Goal: Task Accomplishment & Management: Complete application form

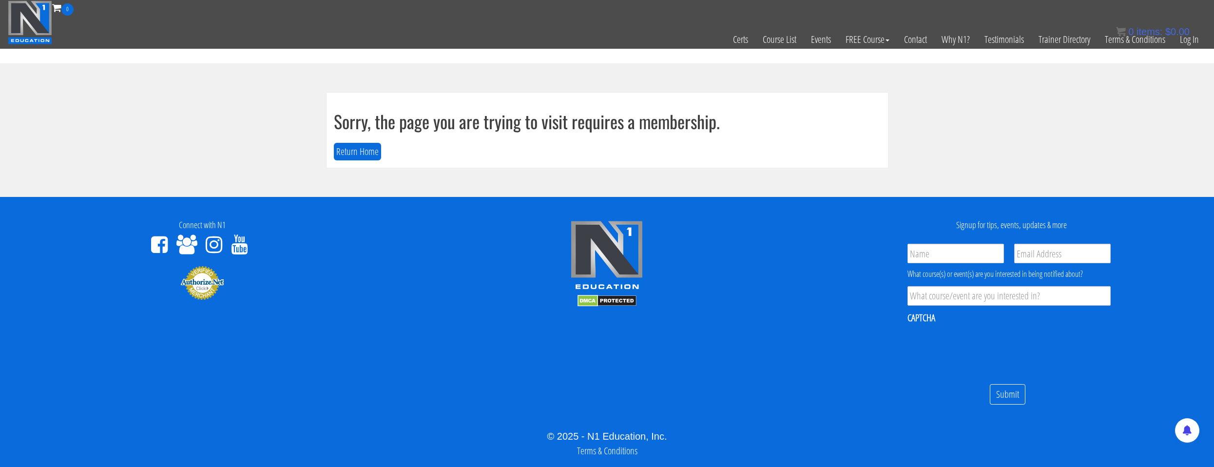
click at [363, 140] on div "Sorry, the page you are trying to visit requires a membership. Return Home" at bounding box center [608, 130] width 562 height 75
click at [363, 151] on button "Return Home" at bounding box center [357, 152] width 47 height 18
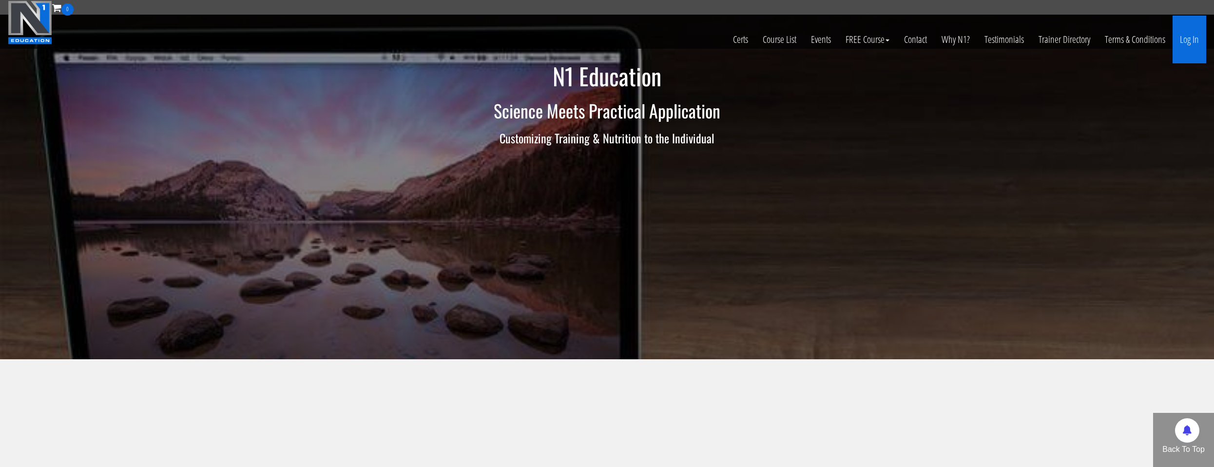
click at [1190, 39] on link "Log In" at bounding box center [1190, 40] width 34 height 48
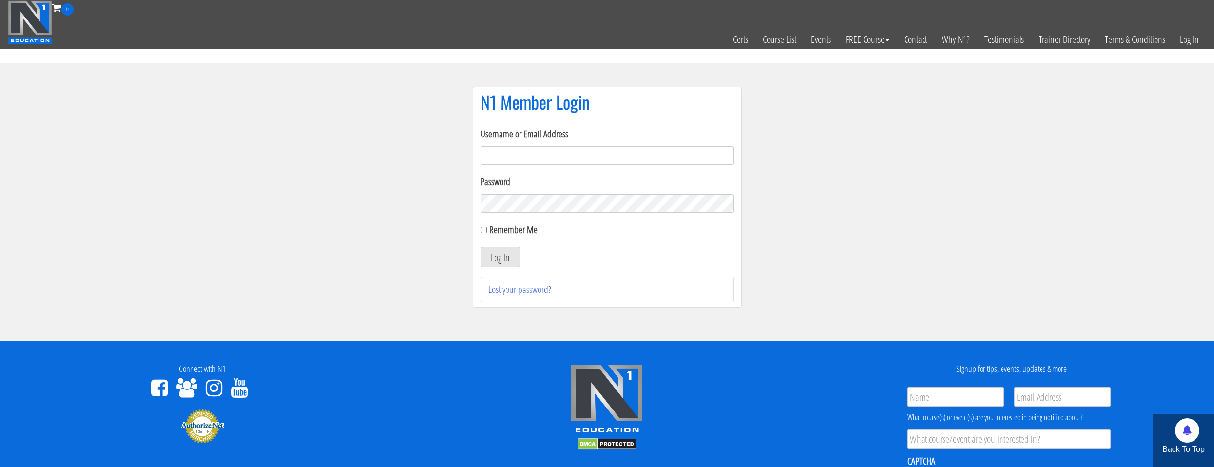
click at [625, 163] on input "Username or Email Address" at bounding box center [607, 155] width 253 height 19
type input "natejb344@hotmail.com"
click at [513, 233] on label "Remember Me" at bounding box center [513, 229] width 48 height 13
click at [487, 233] on input "Remember Me" at bounding box center [484, 230] width 6 height 6
checkbox input "true"
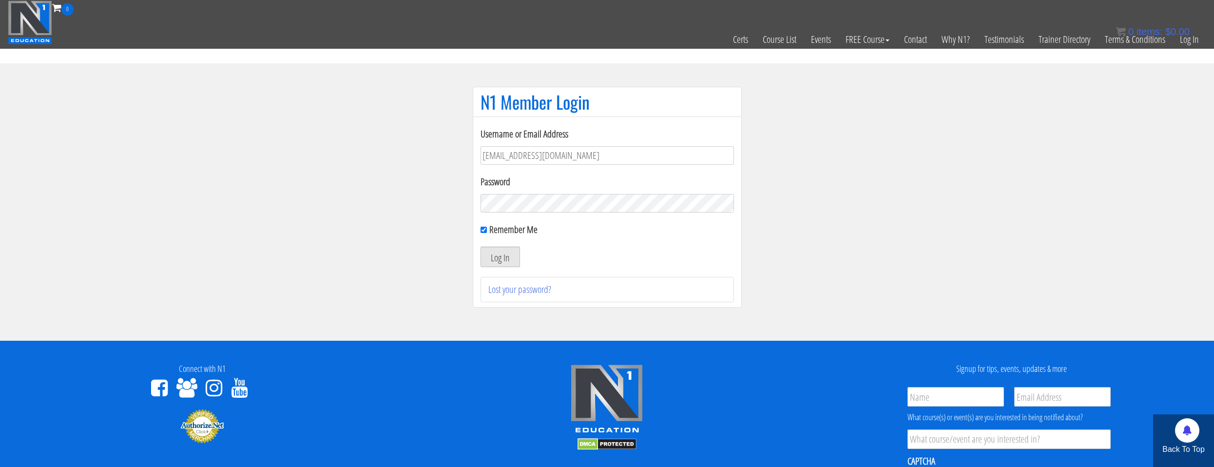
click at [503, 256] on button "Log In" at bounding box center [500, 257] width 39 height 20
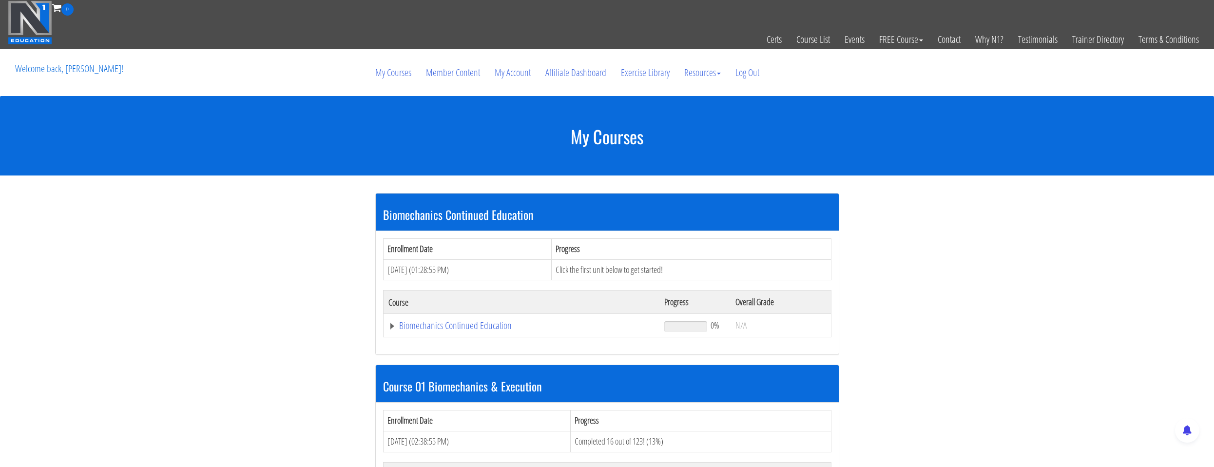
scroll to position [195, 0]
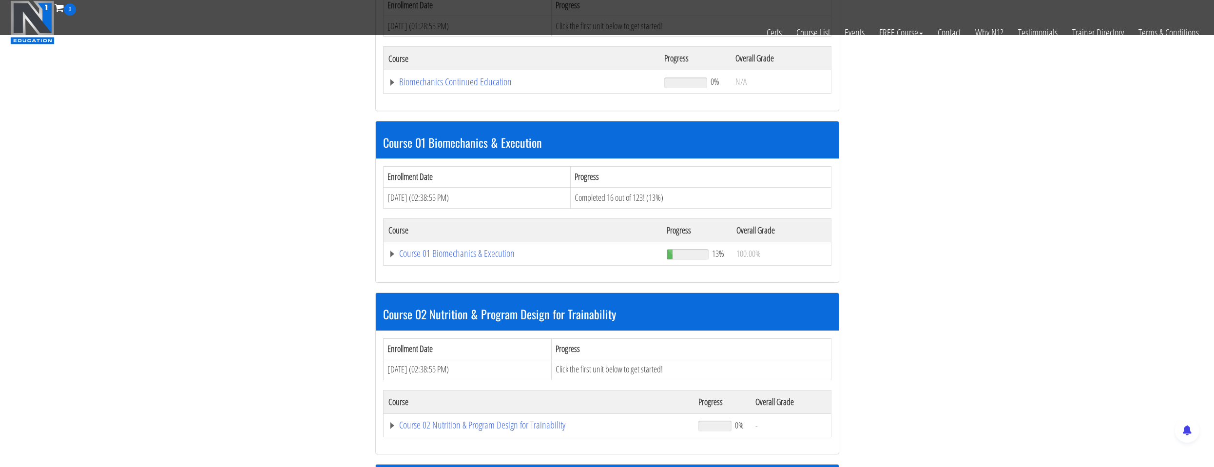
click at [497, 94] on td "Course 01 Biomechanics & Execution" at bounding box center [521, 81] width 276 height 23
click at [504, 87] on link "Course 01 Biomechanics & Execution" at bounding box center [522, 82] width 267 height 10
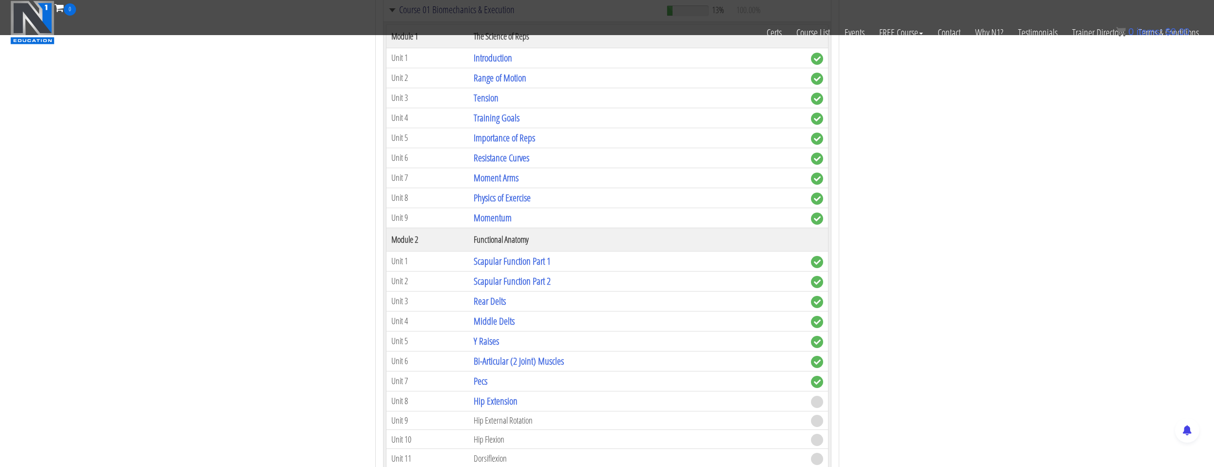
scroll to position [634, 0]
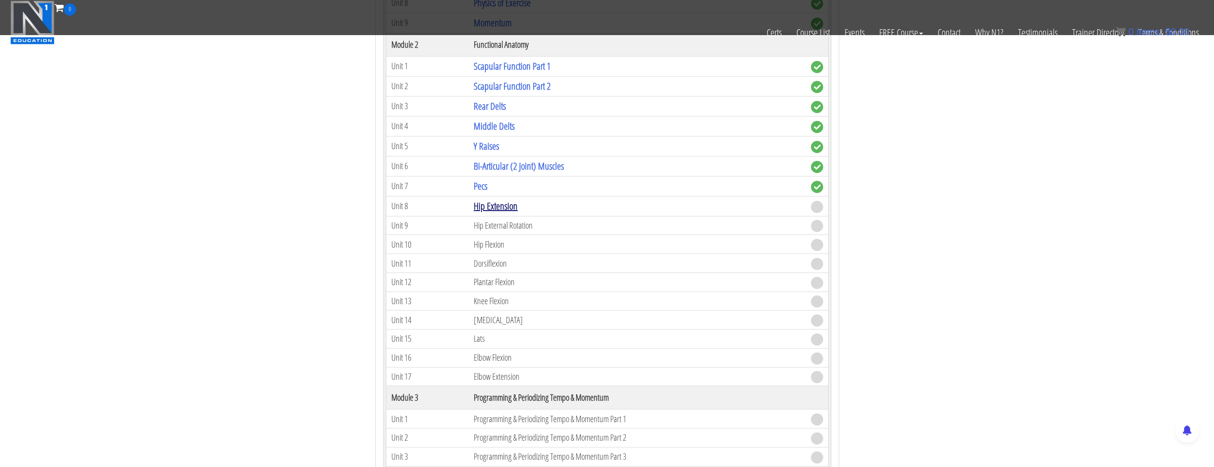
click at [485, 201] on link "Hip Extension" at bounding box center [496, 205] width 44 height 13
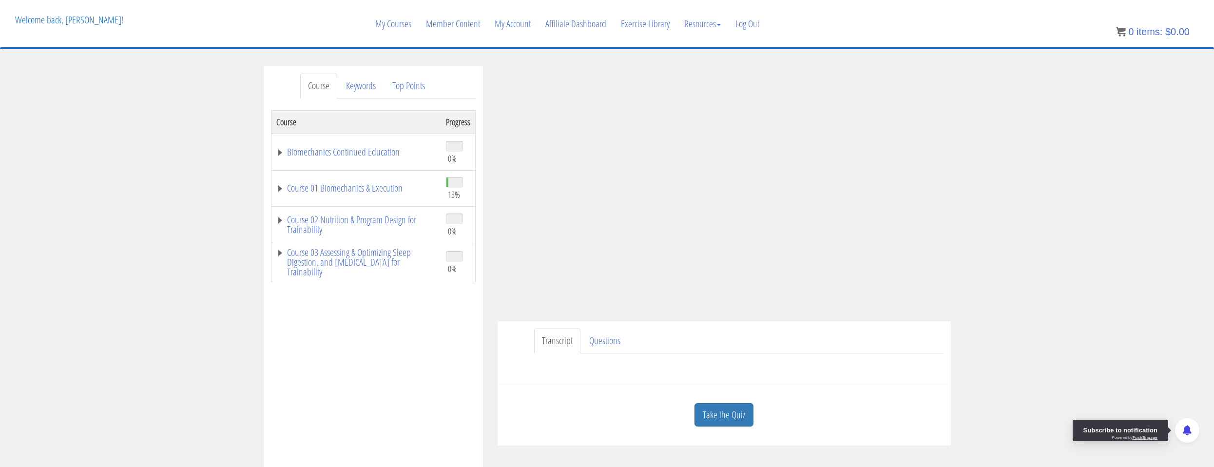
scroll to position [97, 0]
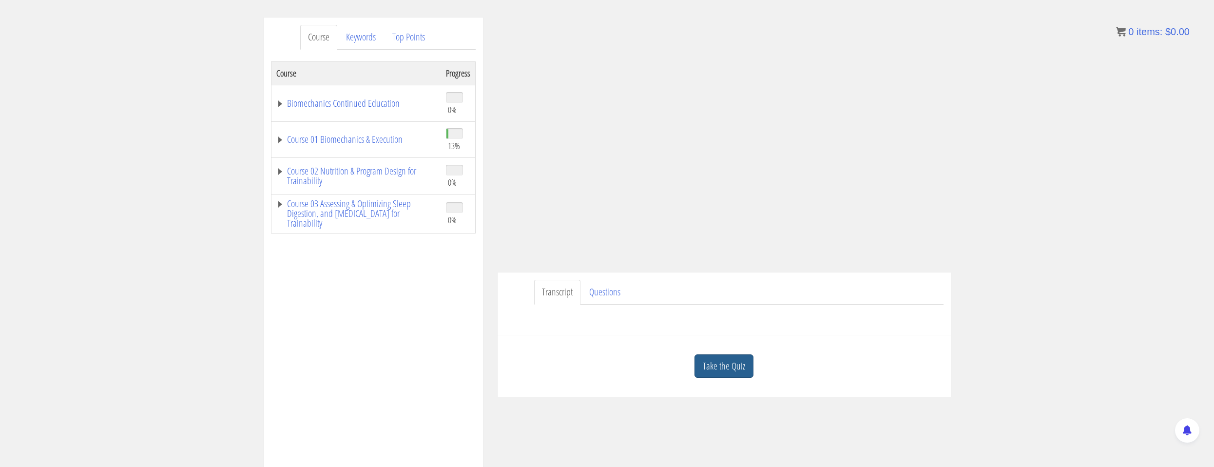
click at [705, 370] on link "Take the Quiz" at bounding box center [724, 366] width 59 height 24
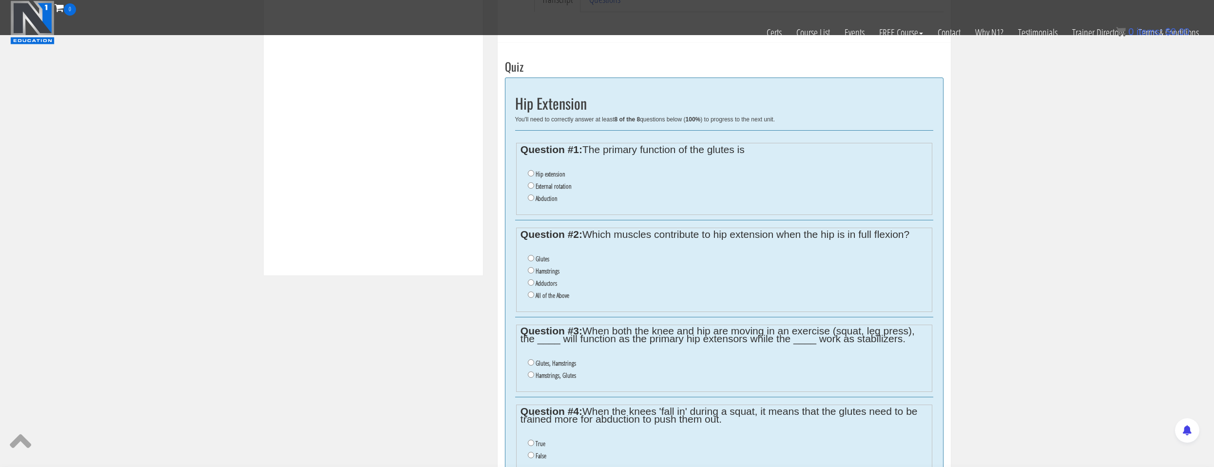
scroll to position [292, 0]
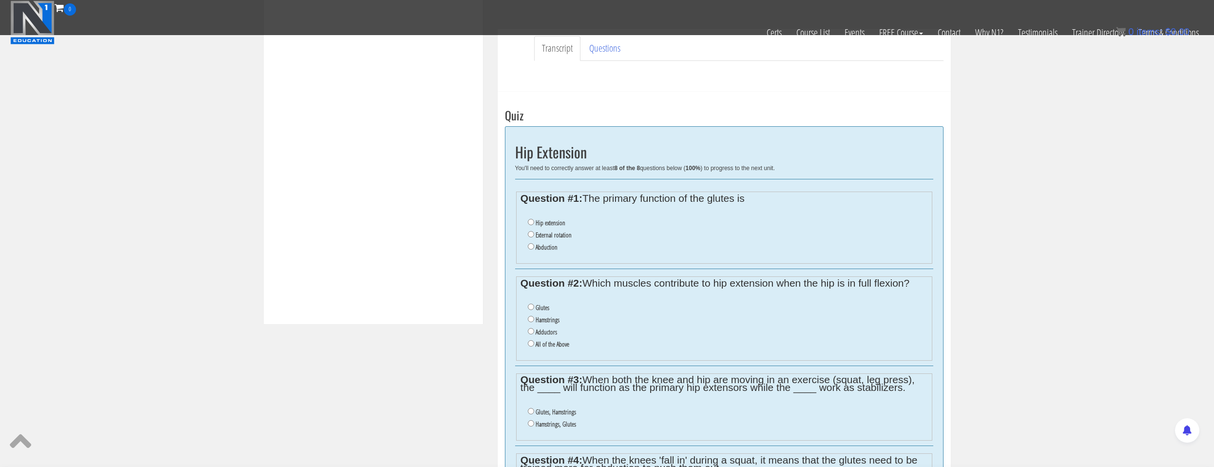
click at [557, 223] on label "Hip extension" at bounding box center [551, 223] width 30 height 8
click at [534, 223] on input "Hip extension" at bounding box center [531, 222] width 6 height 6
radio input "true"
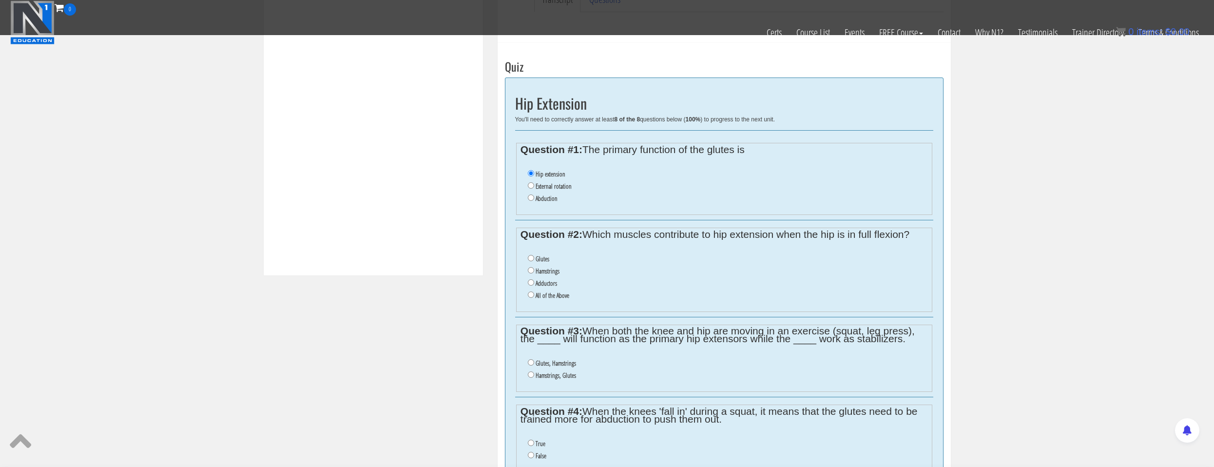
click at [547, 274] on label "Hamstrings" at bounding box center [548, 271] width 24 height 8
click at [534, 273] on input "Hamstrings" at bounding box center [531, 270] width 6 height 6
radio input "true"
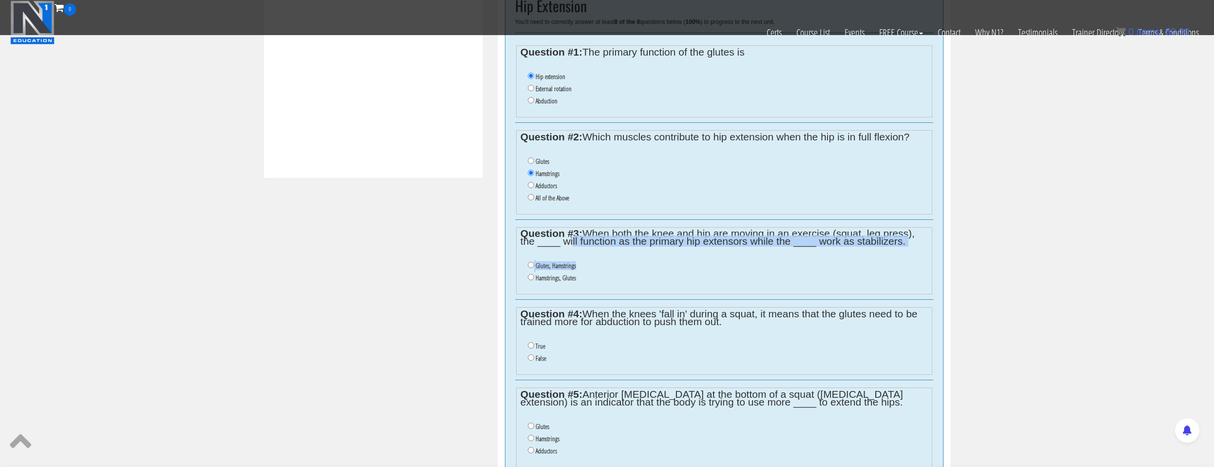
drag, startPoint x: 569, startPoint y: 238, endPoint x: 667, endPoint y: 254, distance: 99.4
click at [667, 254] on fieldset "Question #3: When both the knee and hip are moving in an exercise (squat, leg p…" at bounding box center [724, 261] width 416 height 68
click at [551, 264] on label "Glutes, Hamstrings" at bounding box center [556, 266] width 40 height 8
click at [534, 264] on input "Glutes, Hamstrings" at bounding box center [531, 265] width 6 height 6
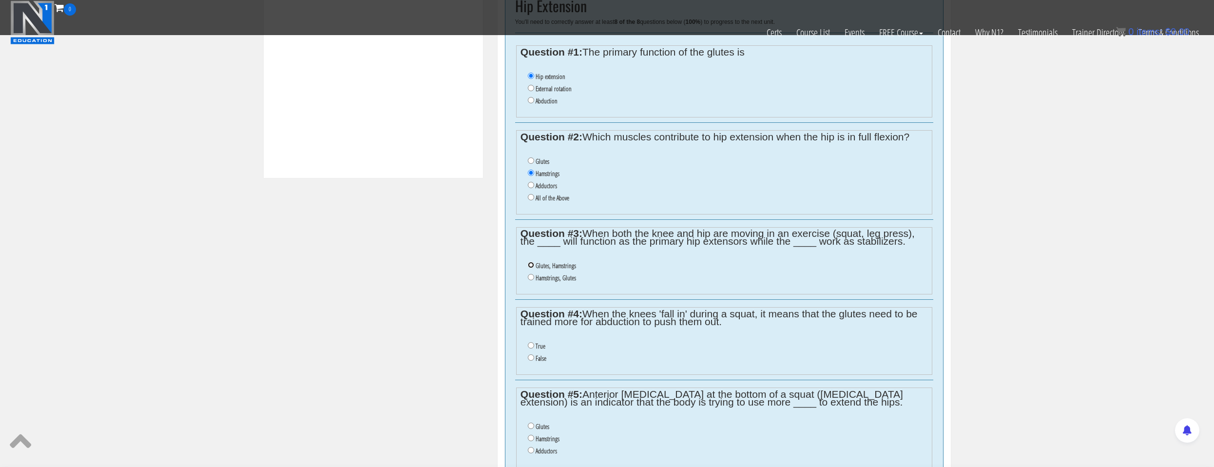
radio input "true"
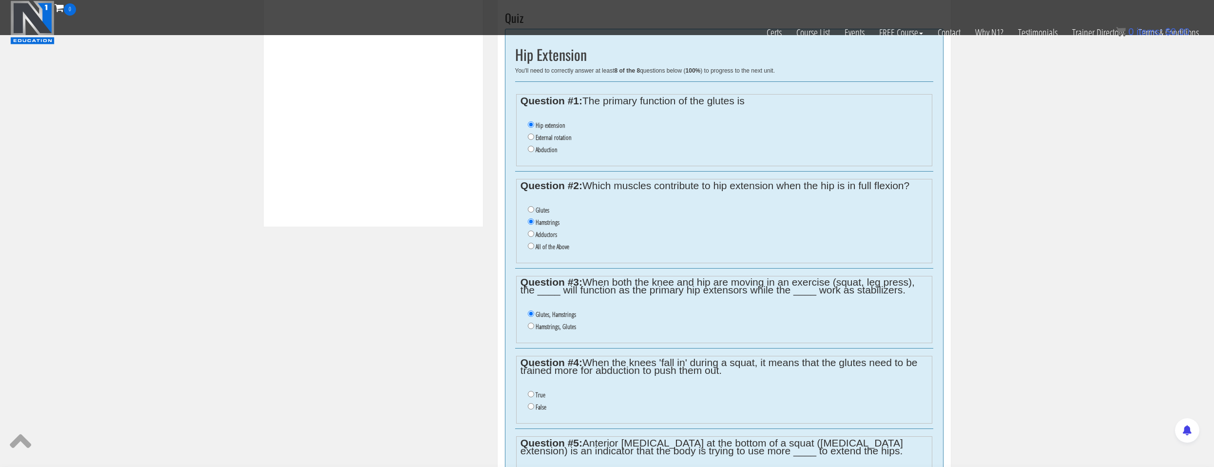
click at [564, 251] on li "All of the Above" at bounding box center [728, 247] width 400 height 12
click at [563, 251] on label "All of the Above" at bounding box center [553, 247] width 34 height 8
click at [534, 249] on input "All of the Above" at bounding box center [531, 246] width 6 height 6
radio input "true"
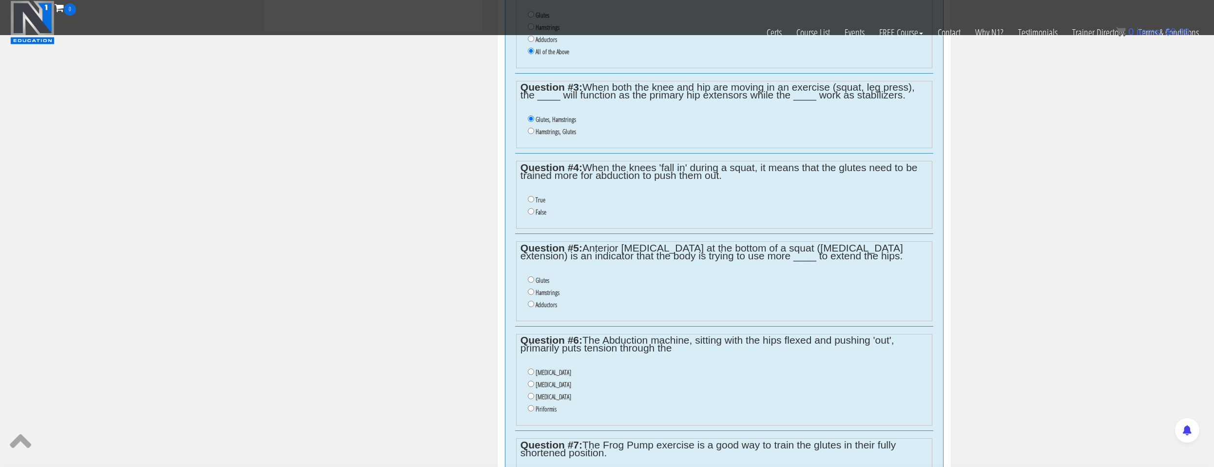
click at [608, 228] on fieldset "Question #4: When the knees 'fall in' during a squat, it means that the glutes …" at bounding box center [724, 195] width 416 height 68
click at [536, 200] on label "True" at bounding box center [541, 200] width 10 height 8
click at [534, 200] on input "True" at bounding box center [531, 199] width 6 height 6
radio input "true"
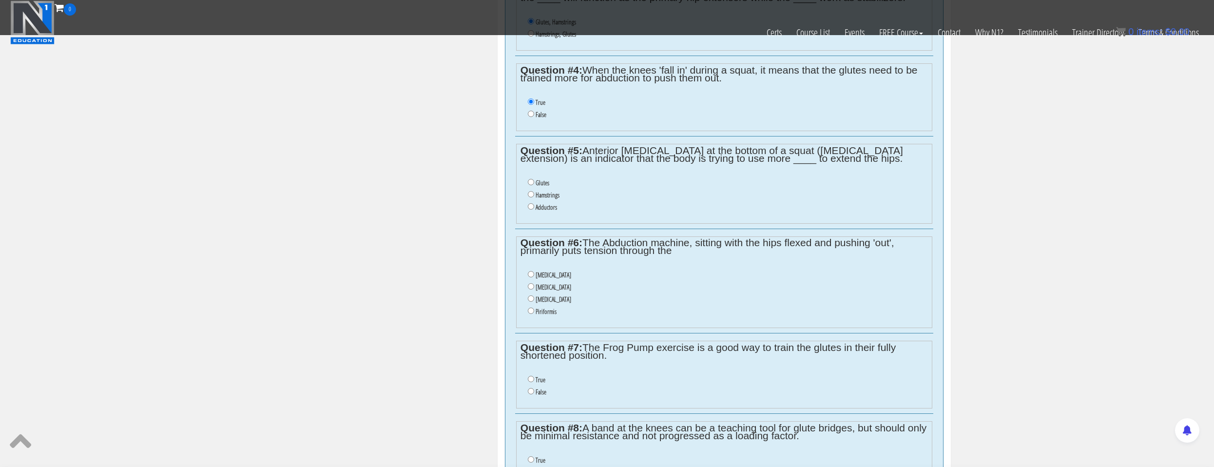
click at [554, 198] on label "Hamstrings" at bounding box center [548, 195] width 24 height 8
click at [534, 197] on input "Hamstrings" at bounding box center [531, 194] width 6 height 6
radio input "true"
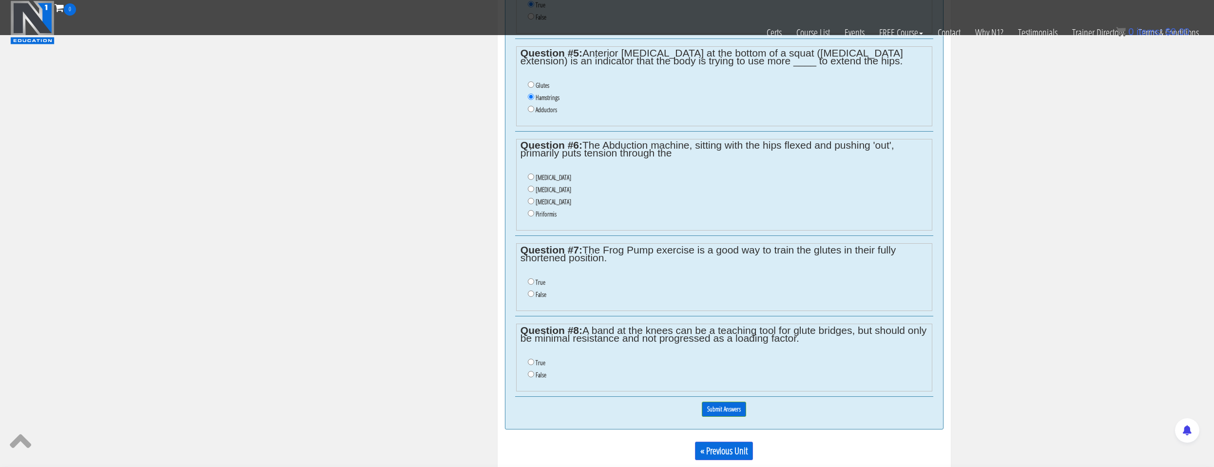
click at [554, 192] on label "[MEDICAL_DATA]" at bounding box center [554, 190] width 36 height 8
click at [534, 192] on input "[MEDICAL_DATA]" at bounding box center [531, 189] width 6 height 6
radio input "true"
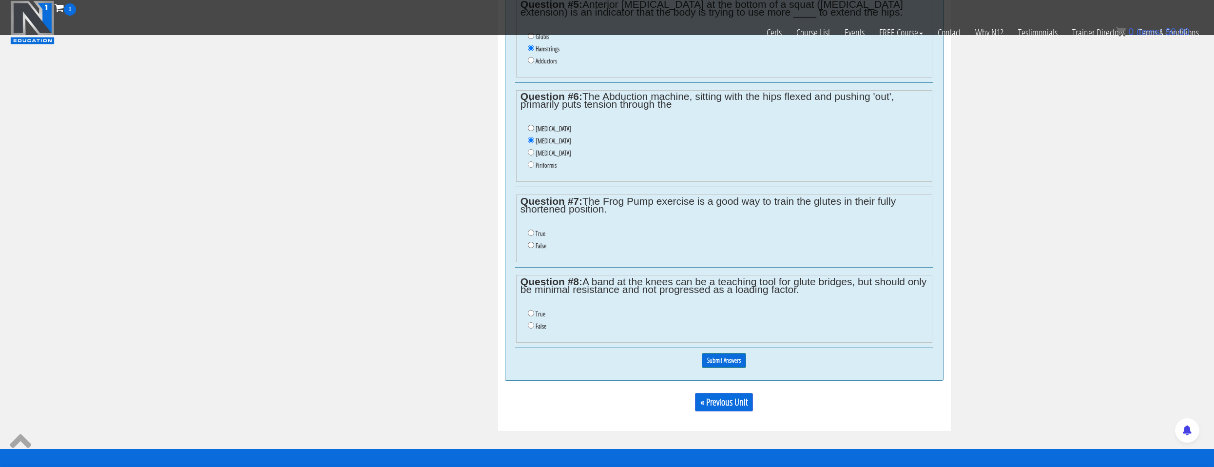
click at [540, 242] on label "False" at bounding box center [541, 246] width 11 height 8
click at [534, 242] on input "False" at bounding box center [531, 245] width 6 height 6
radio input "true"
click at [535, 313] on li "True" at bounding box center [728, 314] width 400 height 12
click at [533, 311] on input "True" at bounding box center [531, 313] width 6 height 6
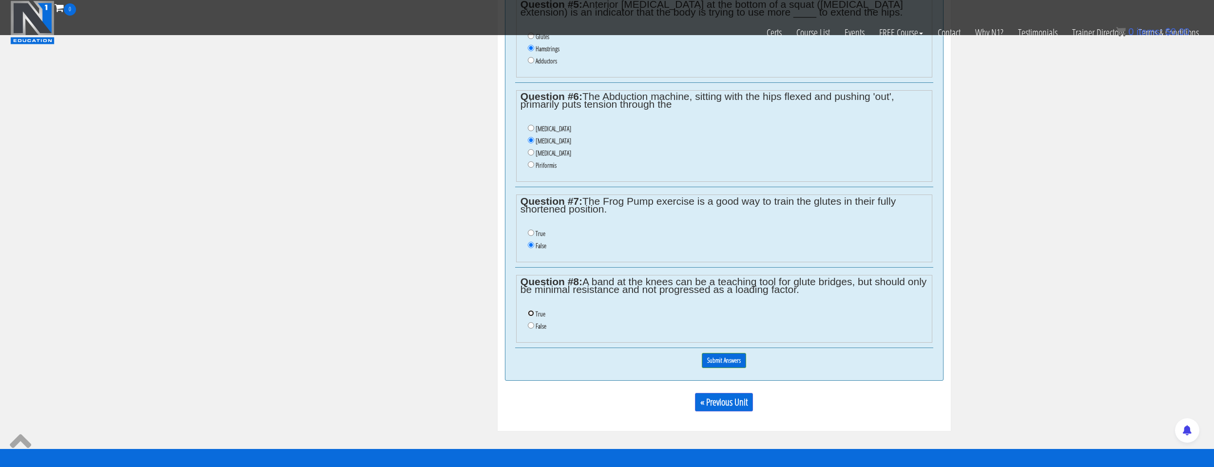
radio input "true"
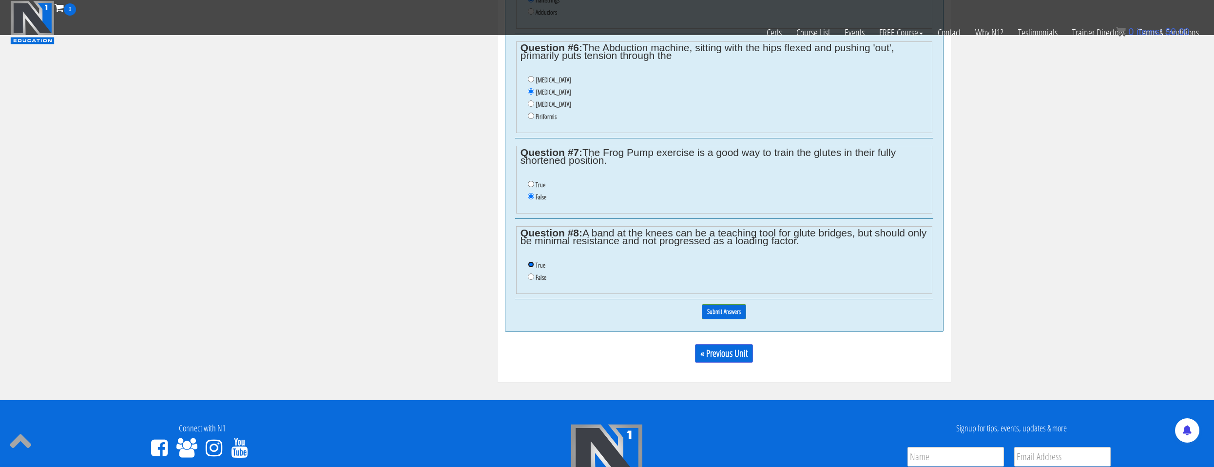
scroll to position [926, 0]
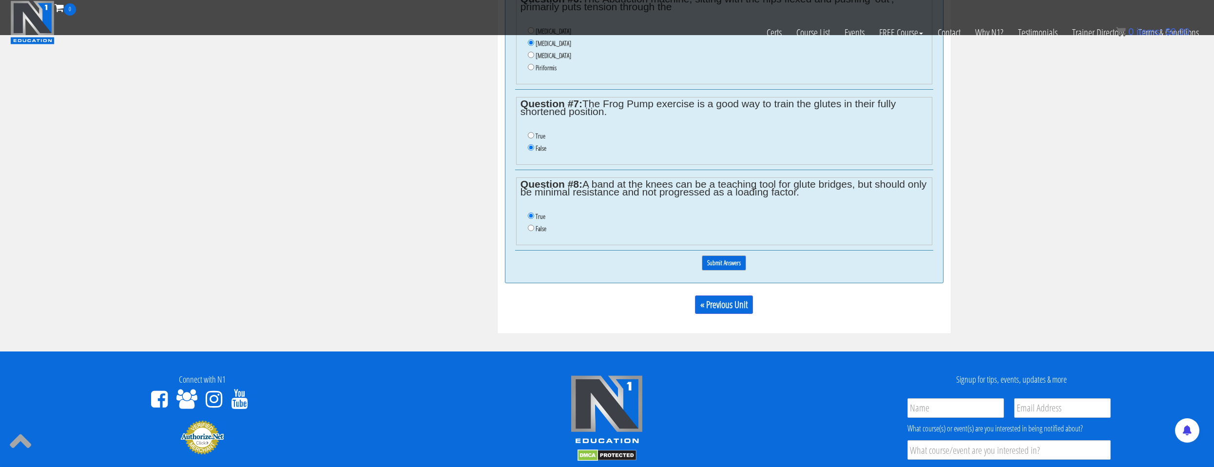
click at [704, 268] on input "Submit Answers" at bounding box center [724, 262] width 44 height 15
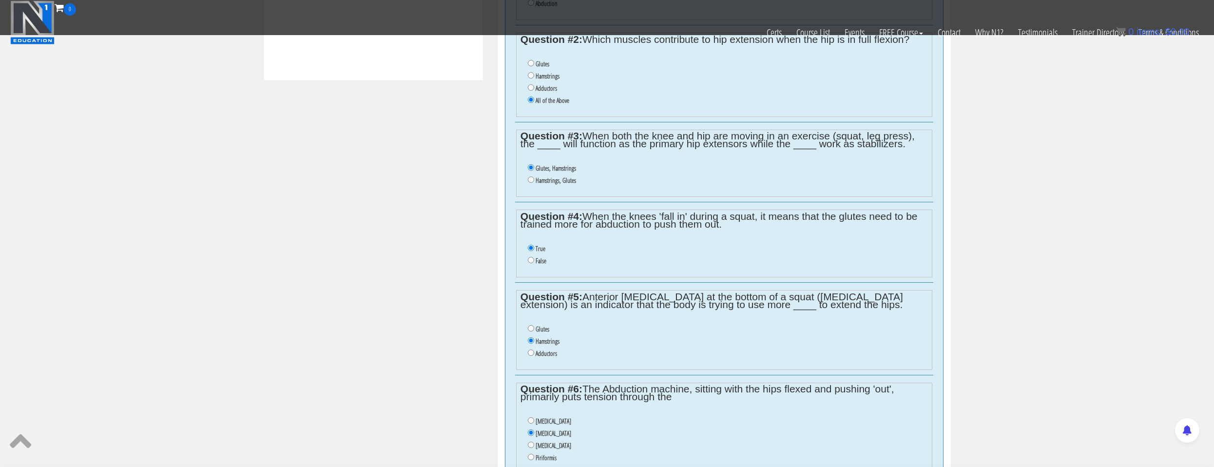
scroll to position [390, 0]
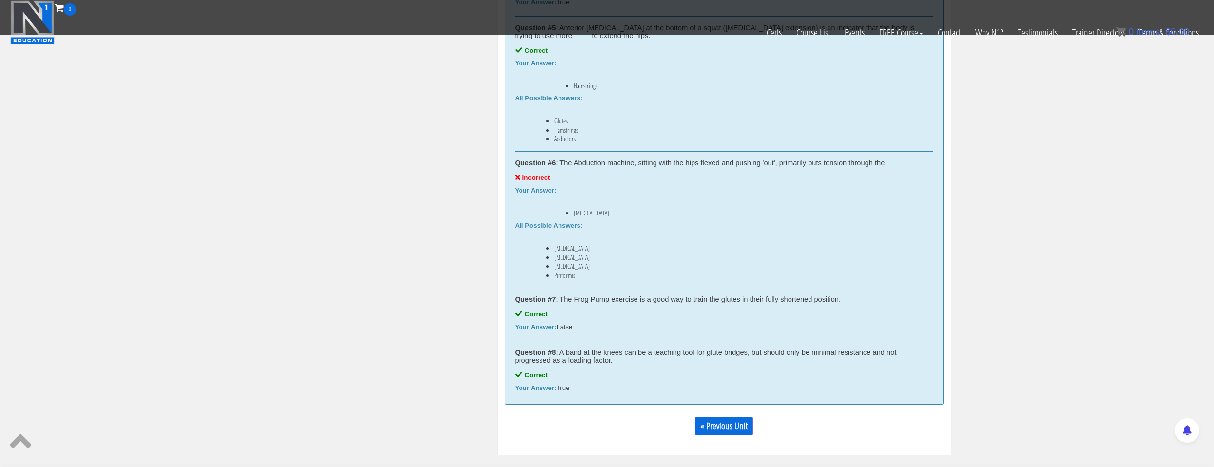
scroll to position [1101, 0]
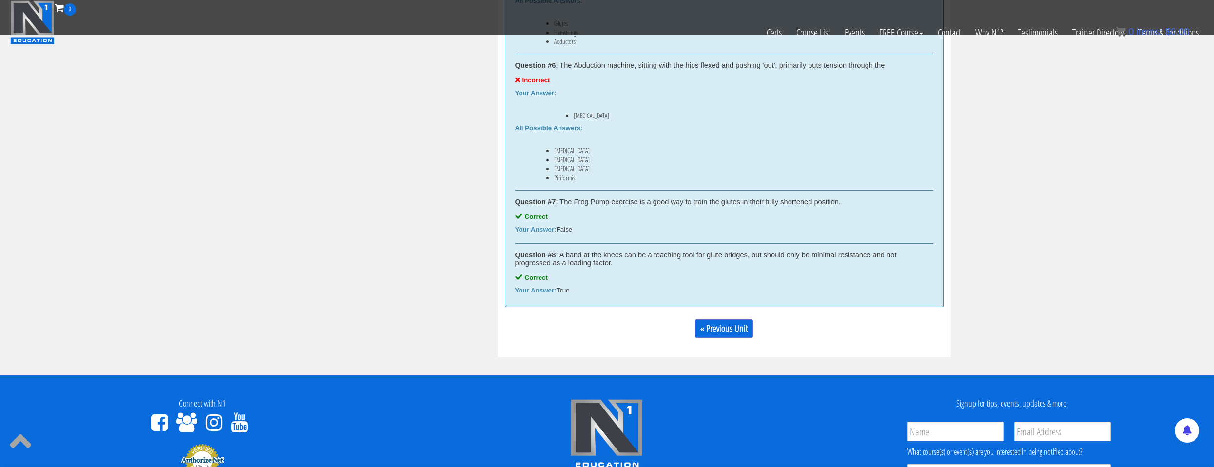
drag, startPoint x: 511, startPoint y: 162, endPoint x: 657, endPoint y: 294, distance: 197.0
copy div "Question #1 : The primary function of the glutes is Correct Your Answer: Hip ex…"
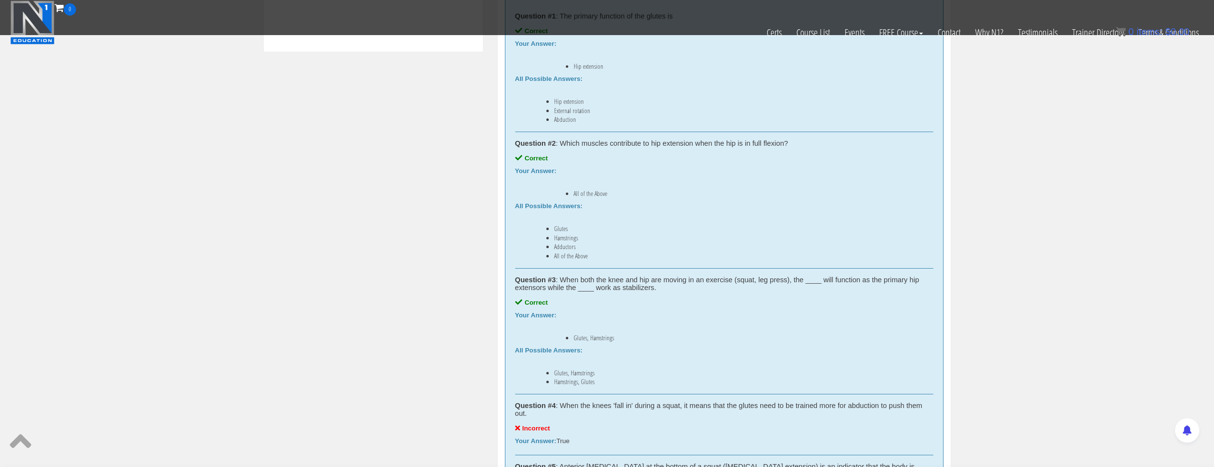
scroll to position [321, 0]
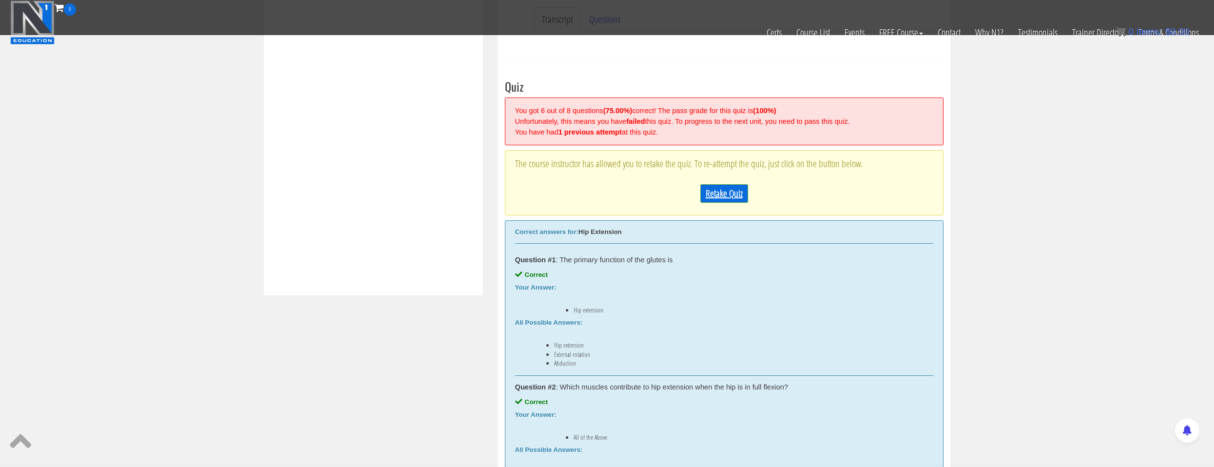
click at [723, 197] on link "Retake Quiz" at bounding box center [725, 193] width 48 height 19
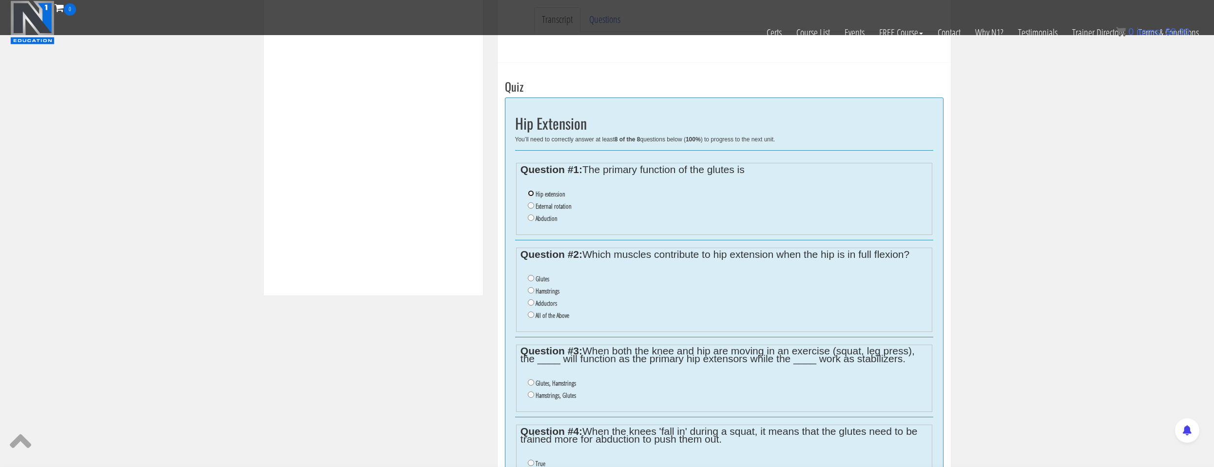
click at [532, 195] on input "Hip extension" at bounding box center [531, 193] width 6 height 6
radio input "true"
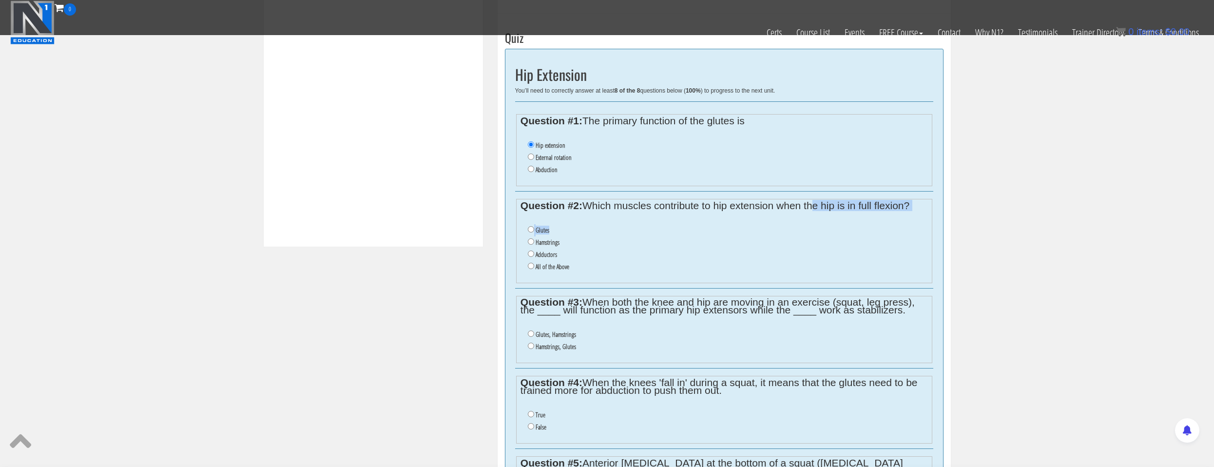
drag, startPoint x: 645, startPoint y: 211, endPoint x: 810, endPoint y: 209, distance: 164.3
click at [810, 209] on fieldset "Question #2: Which muscles contribute to hip extension when the hip is in full …" at bounding box center [724, 241] width 416 height 84
click at [811, 209] on legend "Question #2: Which muscles contribute to hip extension when the hip is in full …" at bounding box center [724, 206] width 407 height 8
click at [541, 268] on label "All of the Above" at bounding box center [553, 267] width 34 height 8
click at [534, 268] on input "All of the Above" at bounding box center [531, 266] width 6 height 6
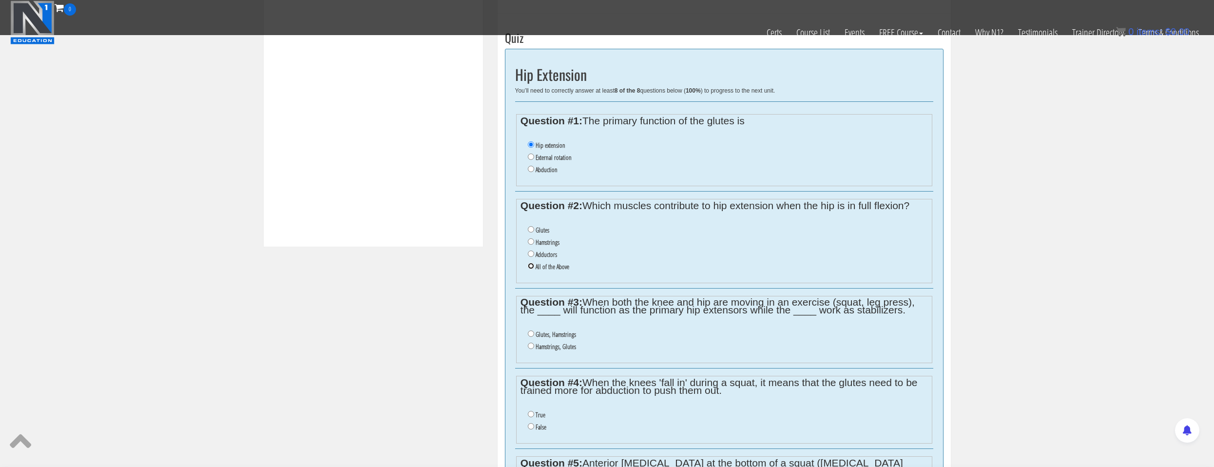
radio input "true"
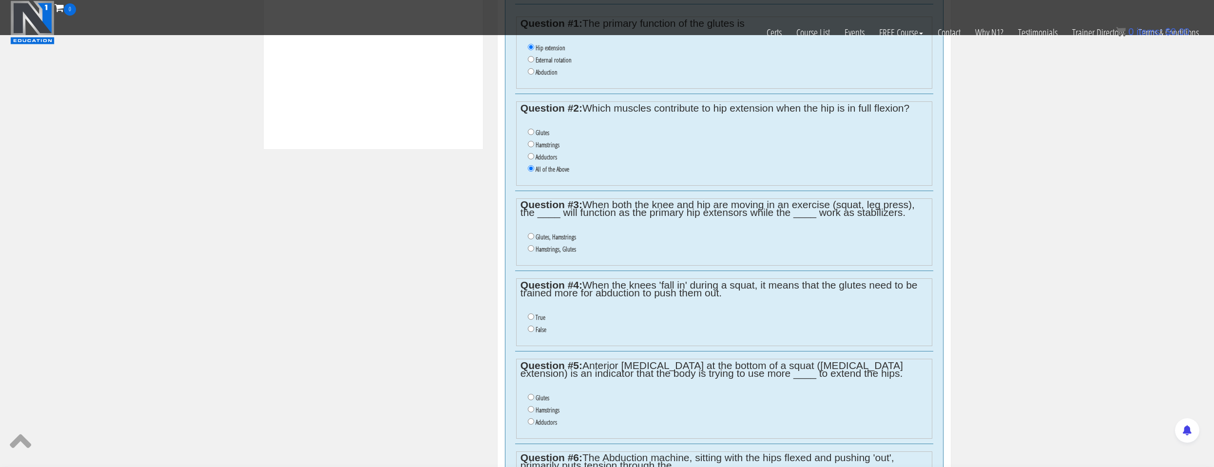
click at [543, 237] on label "Glutes, Hamstrings" at bounding box center [556, 237] width 40 height 8
click at [534, 237] on input "Glutes, Hamstrings" at bounding box center [531, 236] width 6 height 6
radio input "true"
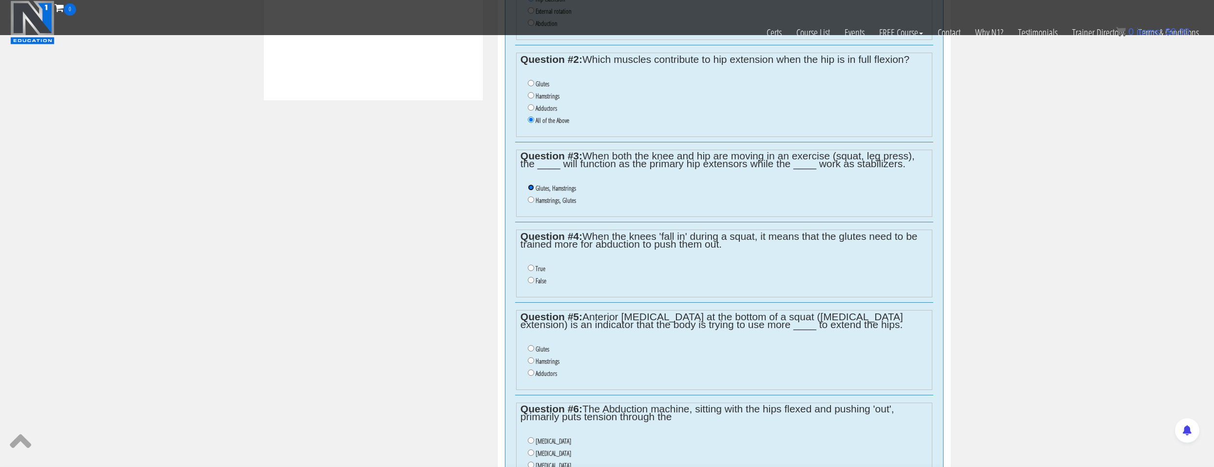
scroll to position [565, 0]
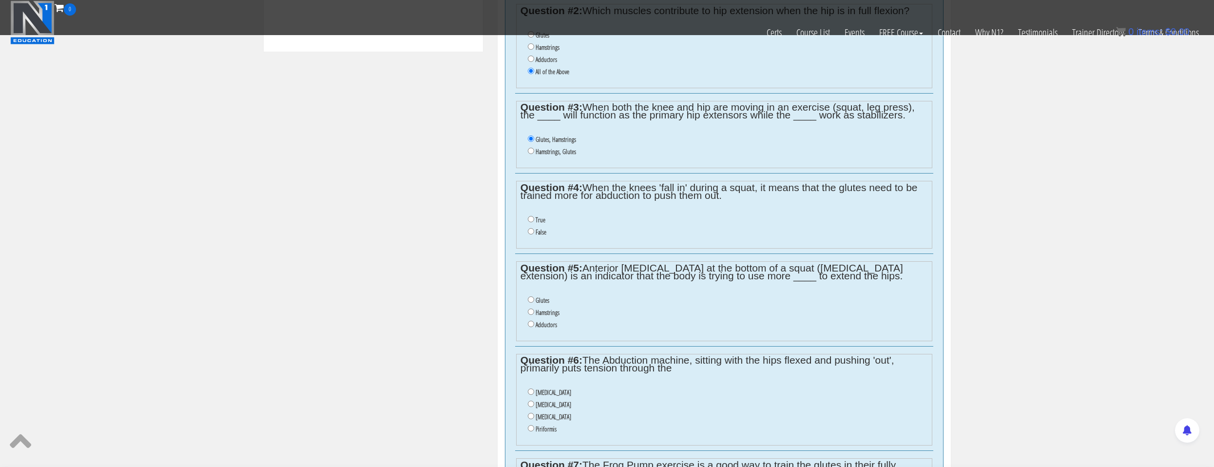
click at [544, 233] on label "False" at bounding box center [541, 232] width 11 height 8
click at [534, 233] on input "False" at bounding box center [531, 231] width 6 height 6
radio input "true"
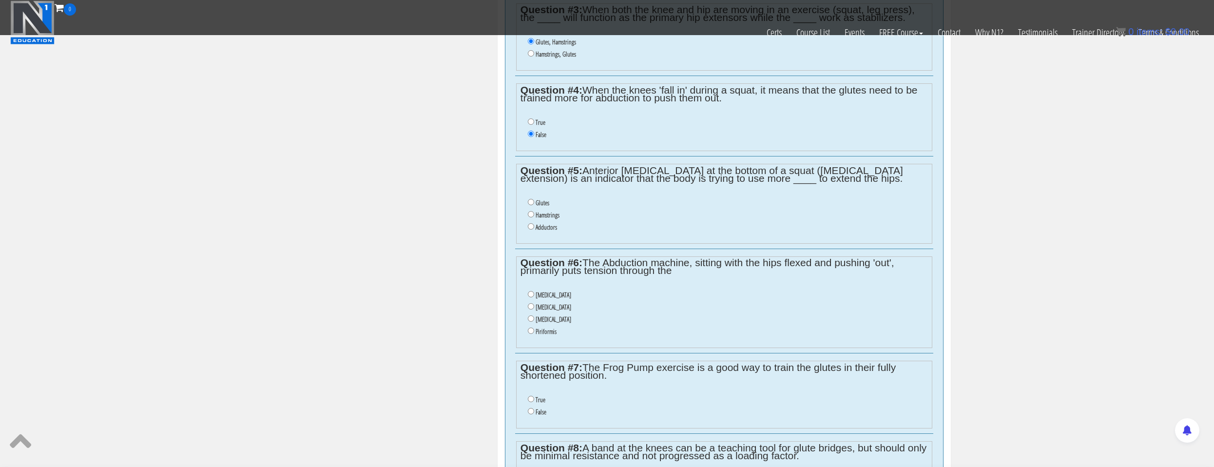
click at [556, 214] on label "Hamstrings" at bounding box center [548, 215] width 24 height 8
click at [534, 214] on input "Hamstrings" at bounding box center [531, 214] width 6 height 6
radio input "true"
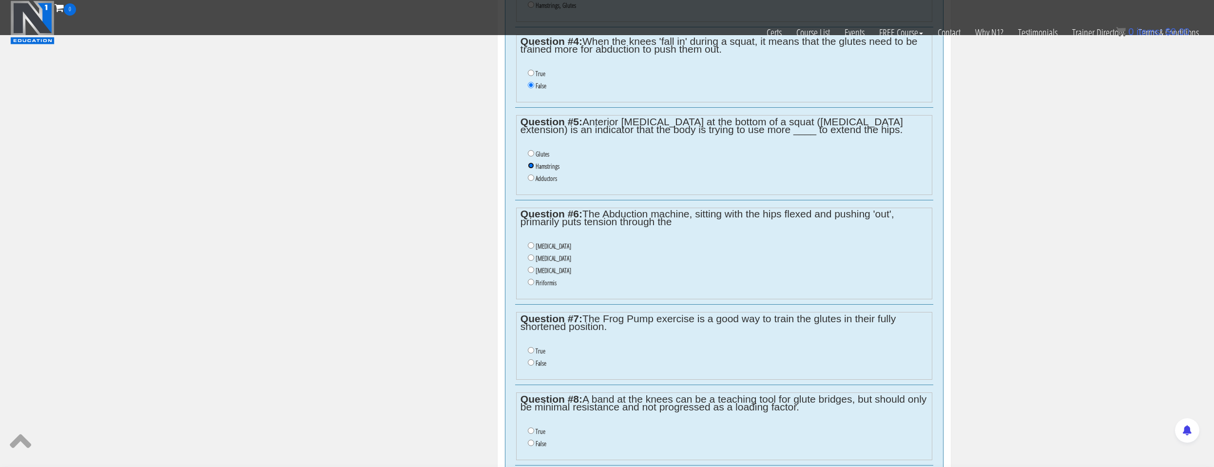
scroll to position [760, 0]
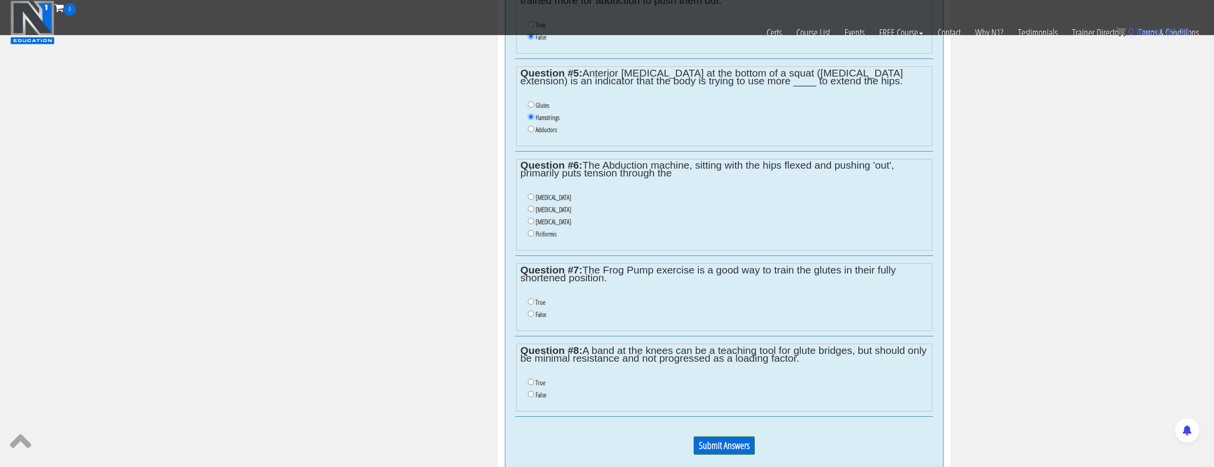
click at [551, 221] on label "[MEDICAL_DATA]" at bounding box center [554, 222] width 36 height 8
click at [534, 221] on input "[MEDICAL_DATA]" at bounding box center [531, 221] width 6 height 6
radio input "true"
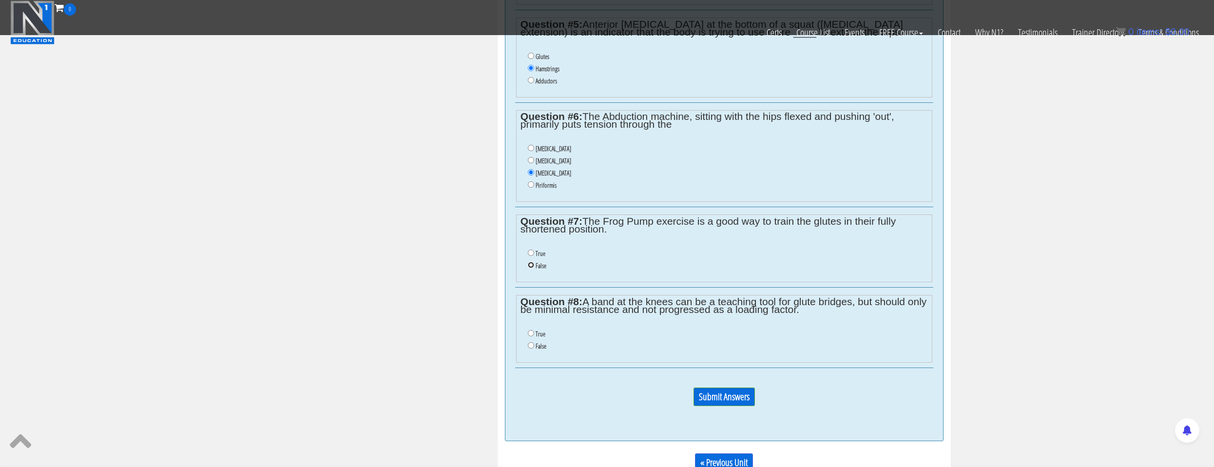
click at [531, 266] on input "False" at bounding box center [531, 265] width 6 height 6
radio input "true"
click at [538, 332] on label "True" at bounding box center [541, 334] width 10 height 8
click at [534, 332] on input "True" at bounding box center [531, 333] width 6 height 6
radio input "true"
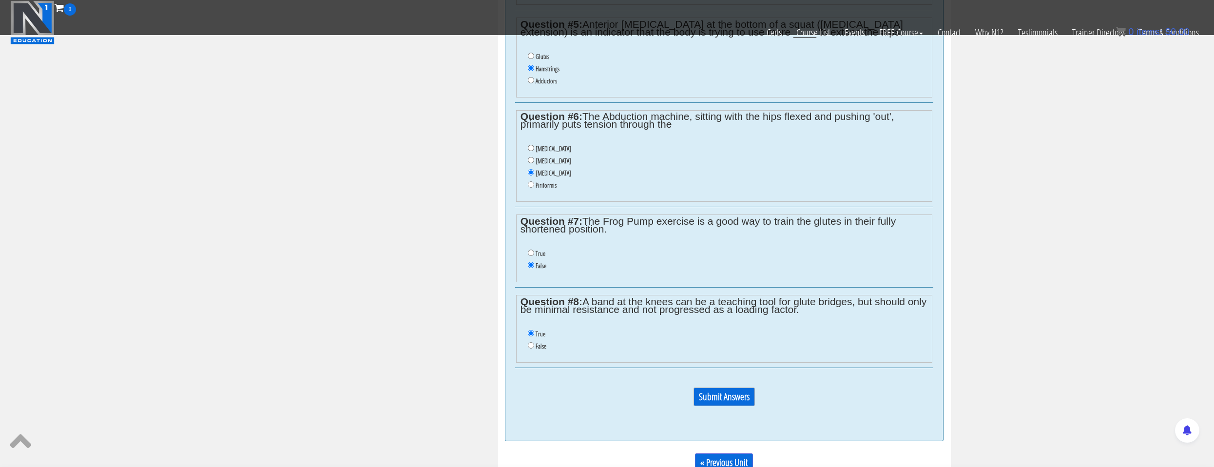
click at [709, 390] on input "Submit Answers" at bounding box center [724, 397] width 61 height 19
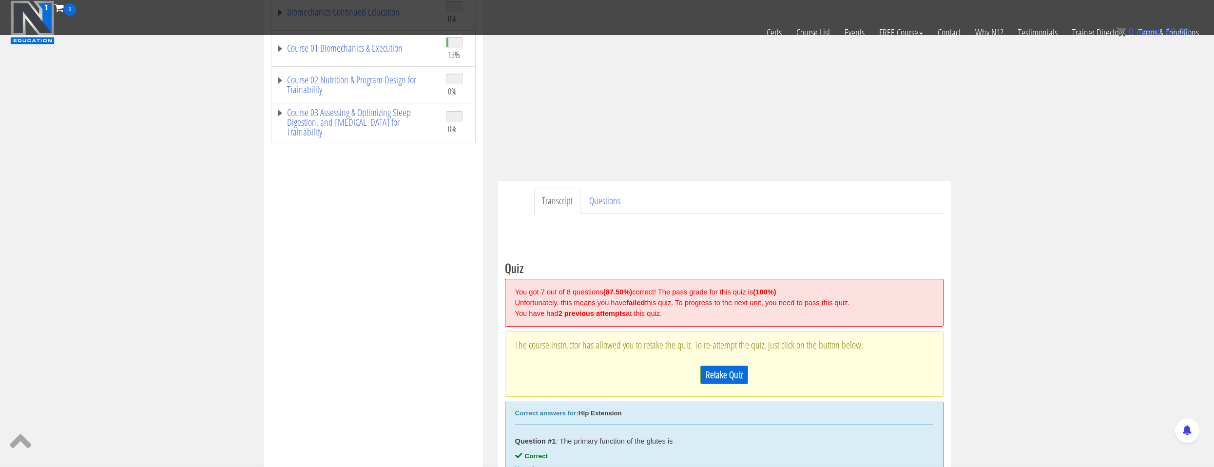
scroll to position [189, 0]
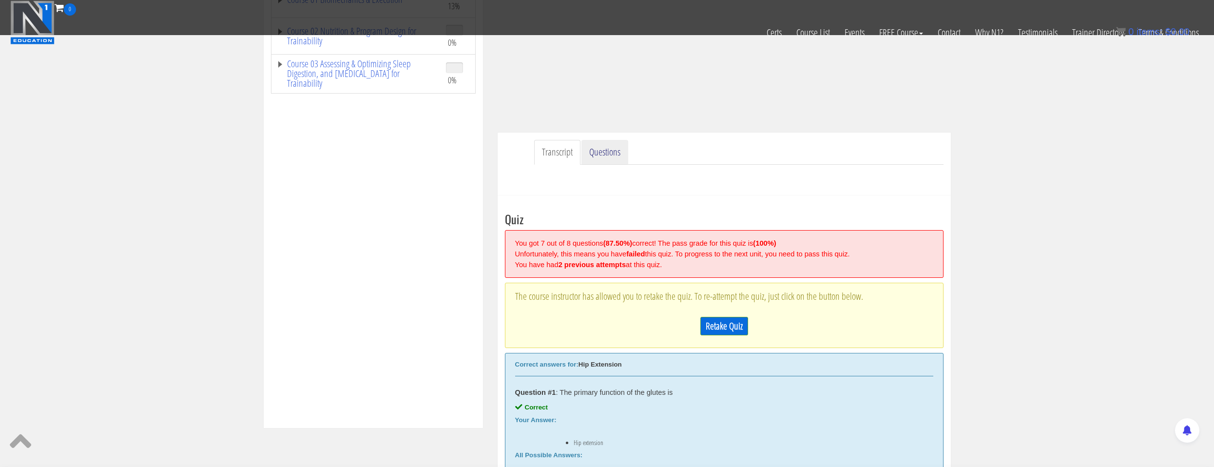
click at [585, 150] on link "Questions" at bounding box center [605, 152] width 47 height 25
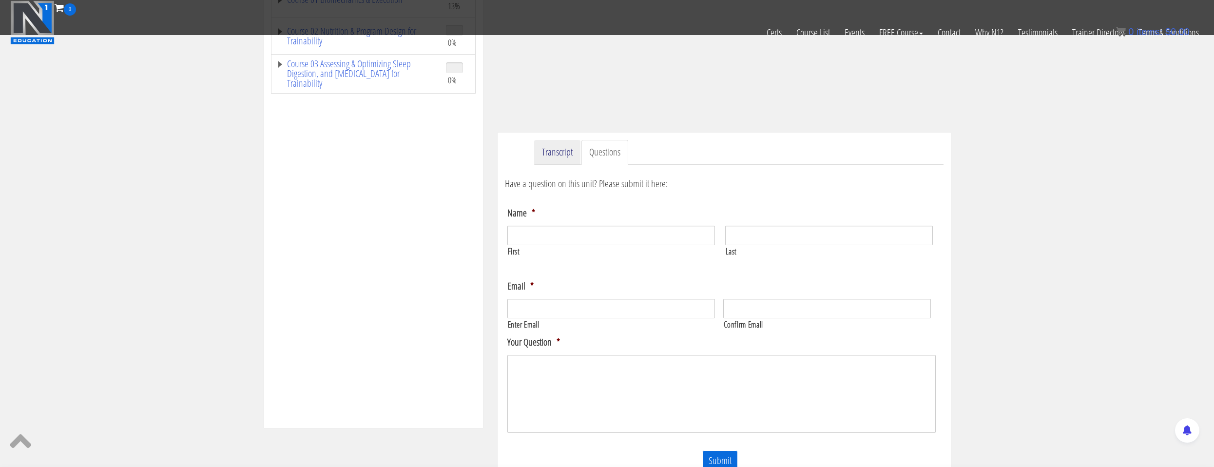
click at [558, 150] on link "Transcript" at bounding box center [557, 152] width 46 height 25
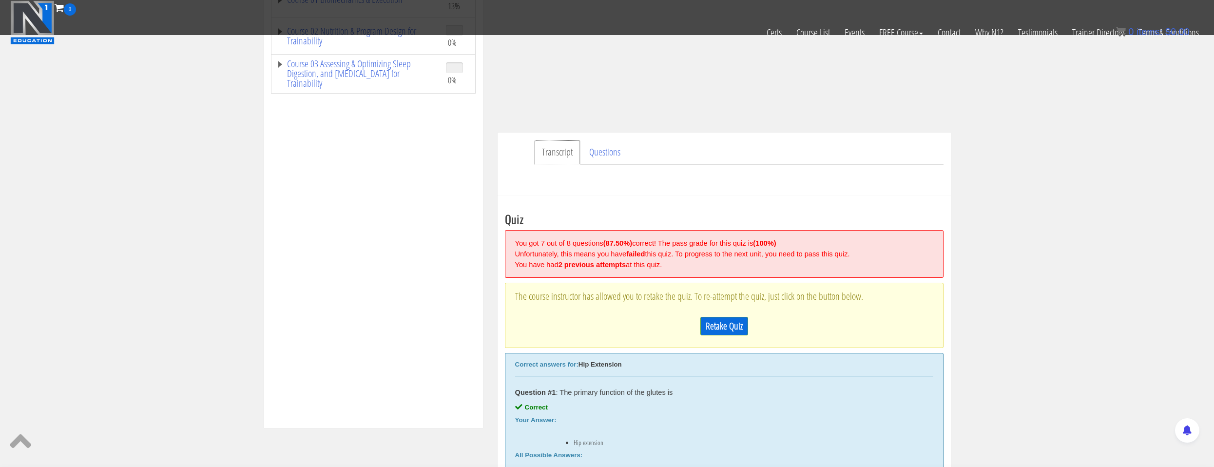
scroll to position [335, 0]
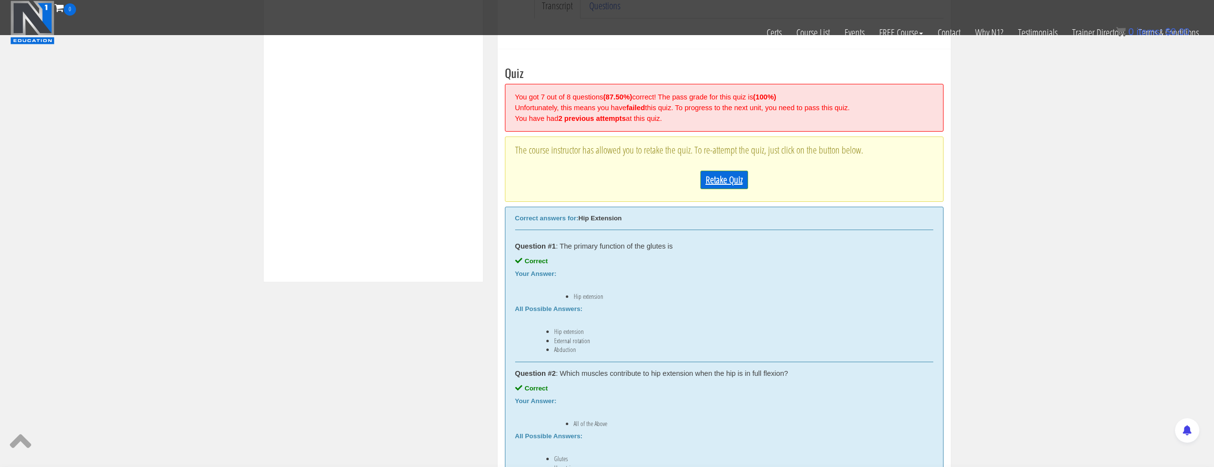
click at [716, 183] on link "Retake Quiz" at bounding box center [725, 180] width 48 height 19
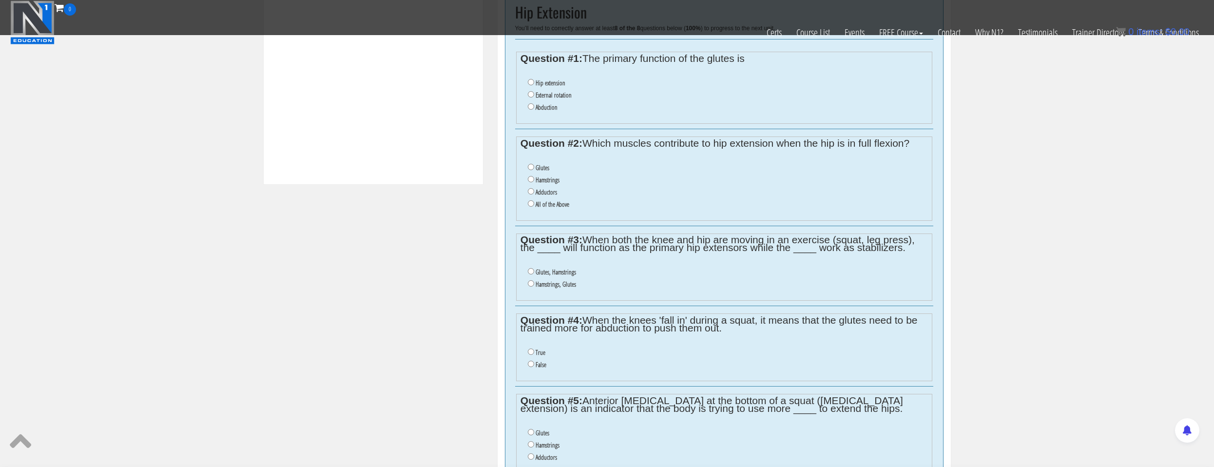
scroll to position [384, 0]
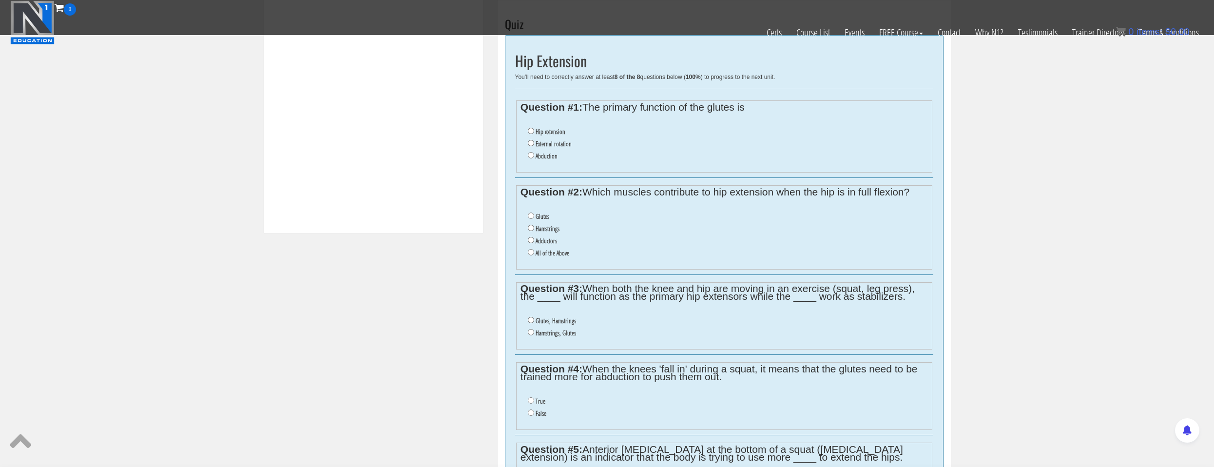
click at [550, 132] on label "Hip extension" at bounding box center [551, 132] width 30 height 8
click at [534, 132] on input "Hip extension" at bounding box center [531, 131] width 6 height 6
radio input "true"
click at [555, 257] on li "All of the Above" at bounding box center [728, 253] width 400 height 12
click at [546, 255] on label "All of the Above" at bounding box center [553, 253] width 34 height 8
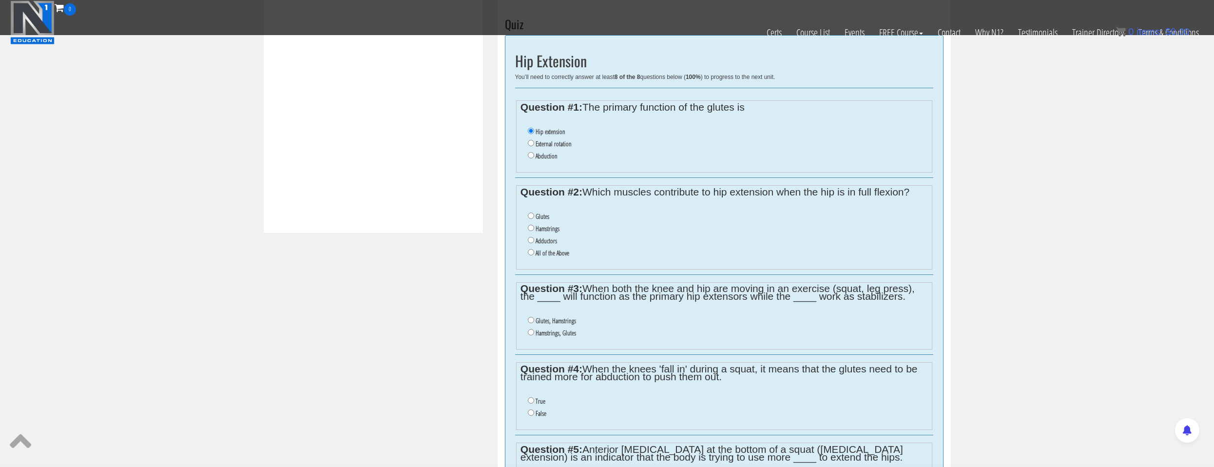
click at [534, 255] on input "All of the Above" at bounding box center [531, 252] width 6 height 6
radio input "true"
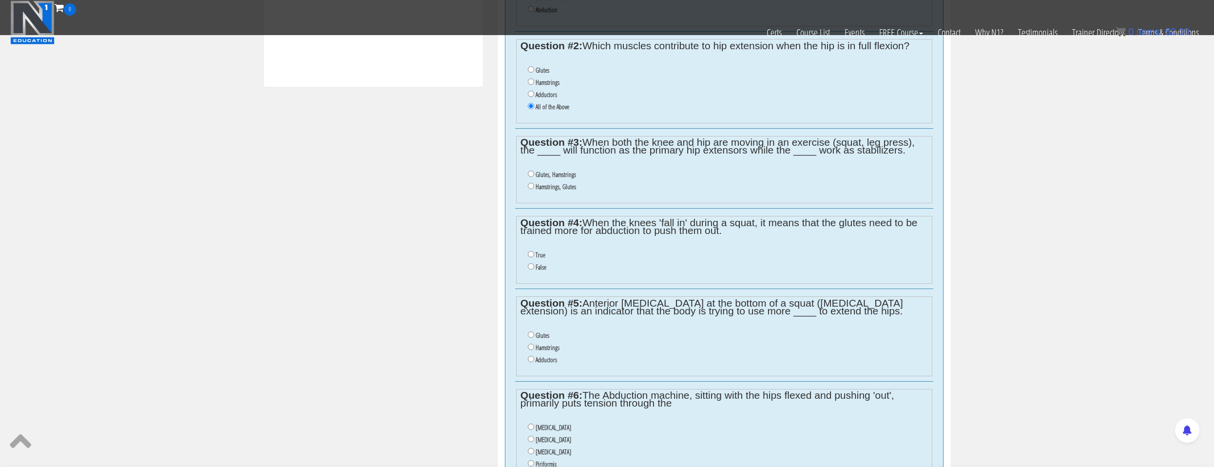
click at [571, 176] on label "Glutes, Hamstrings" at bounding box center [556, 175] width 40 height 8
click at [534, 176] on input "Glutes, Hamstrings" at bounding box center [531, 174] width 6 height 6
radio input "true"
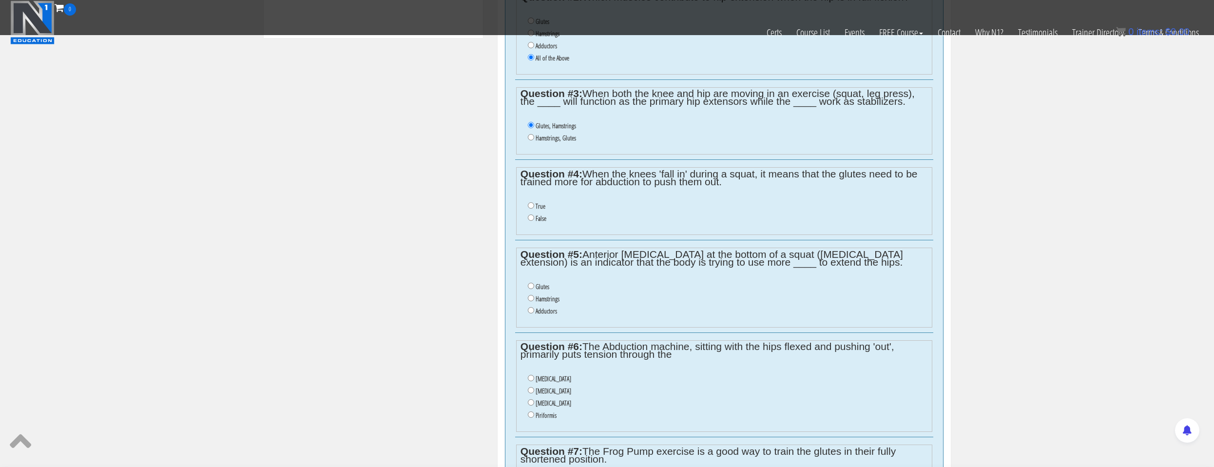
click at [539, 218] on label "False" at bounding box center [541, 218] width 11 height 8
click at [534, 218] on input "False" at bounding box center [531, 217] width 6 height 6
radio input "true"
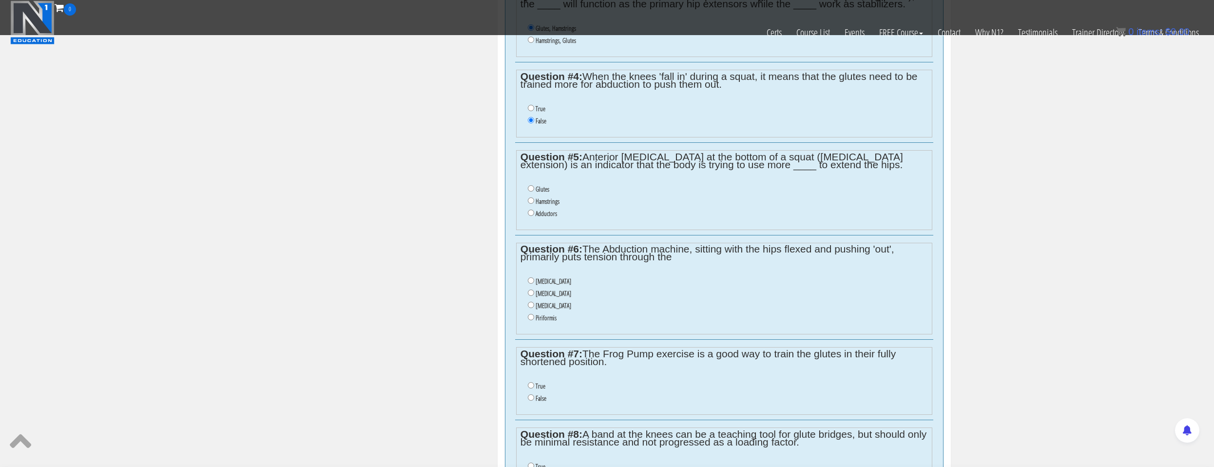
click at [561, 205] on li "Hamstrings" at bounding box center [728, 201] width 400 height 12
click at [558, 205] on label "Hamstrings" at bounding box center [548, 201] width 24 height 8
click at [534, 204] on input "Hamstrings" at bounding box center [531, 200] width 6 height 6
radio input "true"
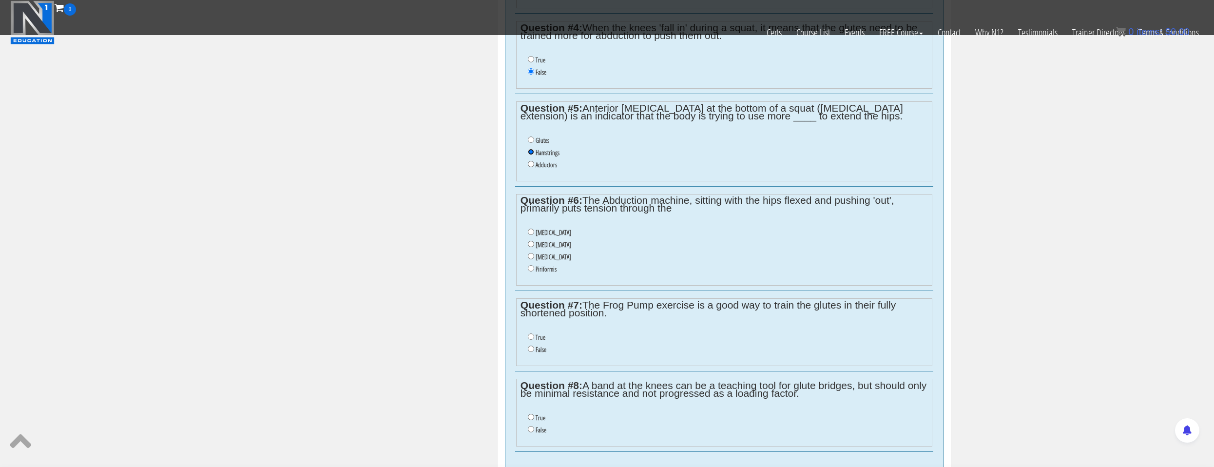
scroll to position [774, 0]
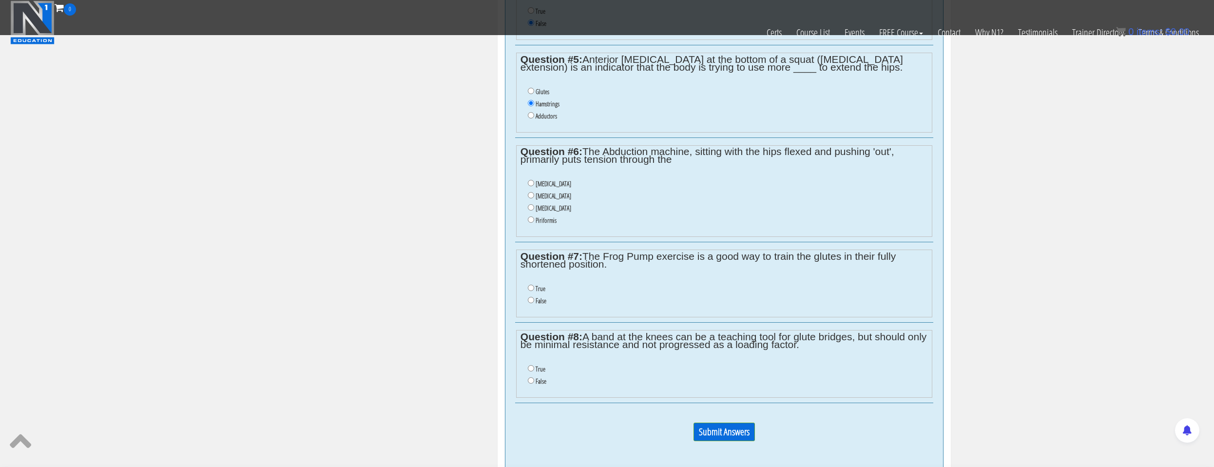
click at [565, 185] on label "[MEDICAL_DATA]" at bounding box center [554, 184] width 36 height 8
click at [534, 185] on input "[MEDICAL_DATA]" at bounding box center [531, 183] width 6 height 6
radio input "true"
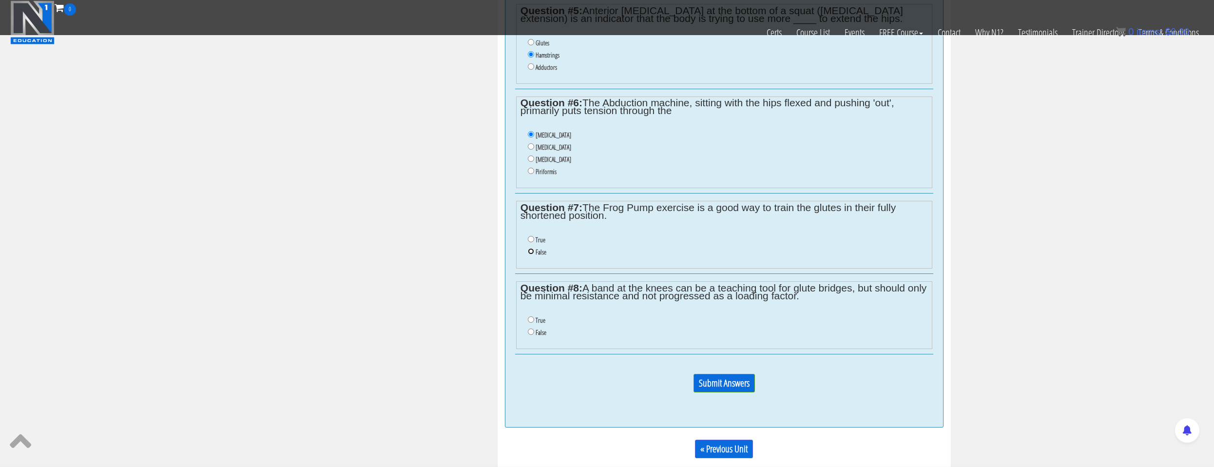
click at [533, 250] on input "False" at bounding box center [531, 251] width 6 height 6
radio input "true"
click at [533, 323] on li "True" at bounding box center [728, 320] width 400 height 12
click at [536, 323] on label "True" at bounding box center [541, 320] width 10 height 8
click at [534, 323] on input "True" at bounding box center [531, 319] width 6 height 6
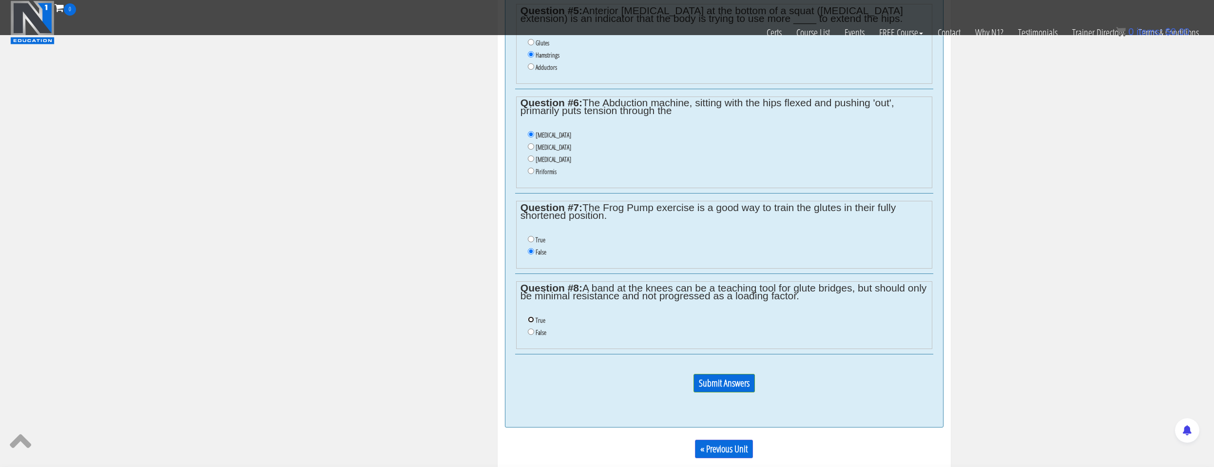
radio input "true"
click at [706, 374] on input "Submit Answers" at bounding box center [724, 383] width 61 height 19
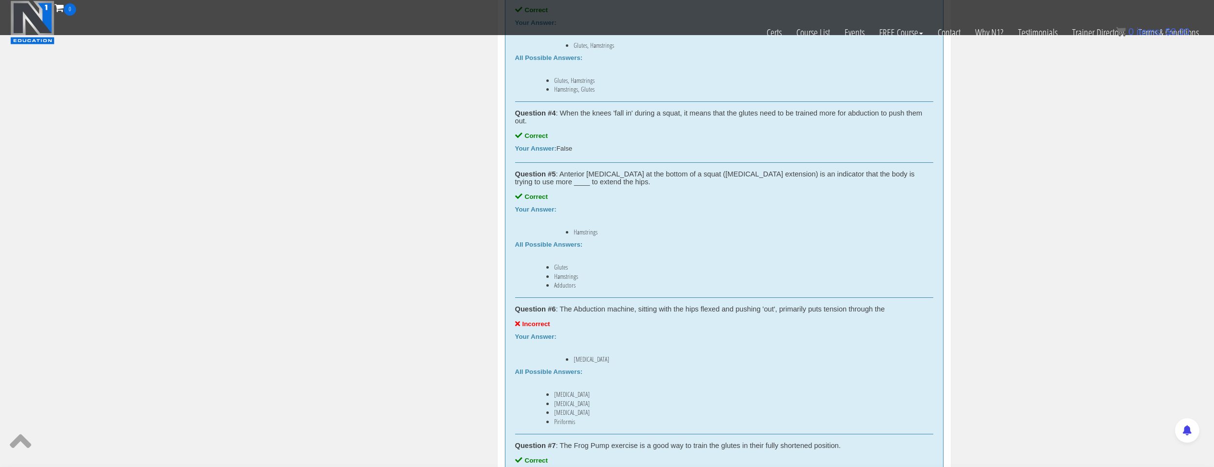
scroll to position [1101, 0]
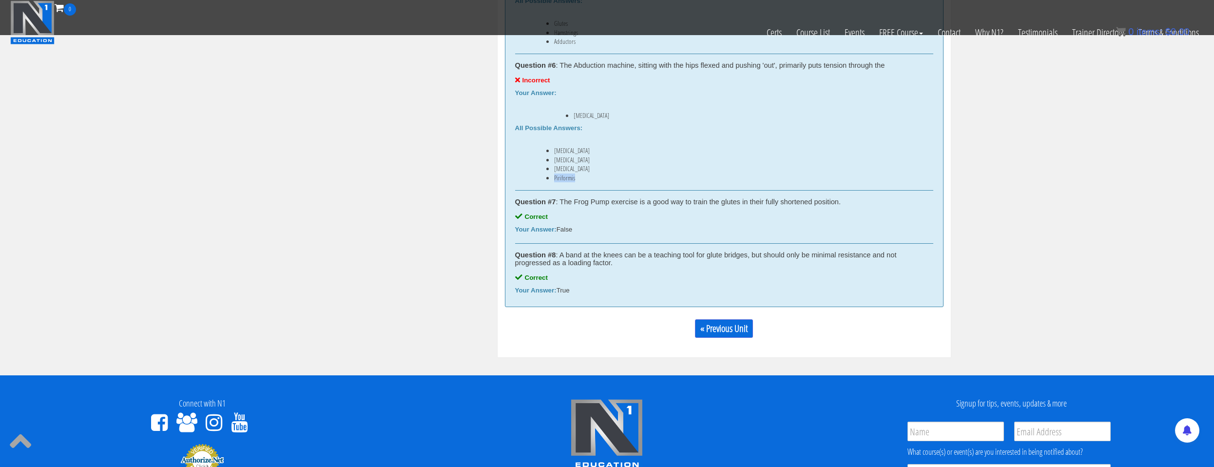
drag, startPoint x: 582, startPoint y: 178, endPoint x: 551, endPoint y: 177, distance: 30.7
click at [551, 177] on ul "Gluteus Maximus Gluteus Medius Gluteus Minimus Piriformis" at bounding box center [724, 164] width 418 height 35
click at [601, 184] on div "Question #6 : The Abduction machine, sitting with the hips flexed and pushing '…" at bounding box center [724, 122] width 418 height 136
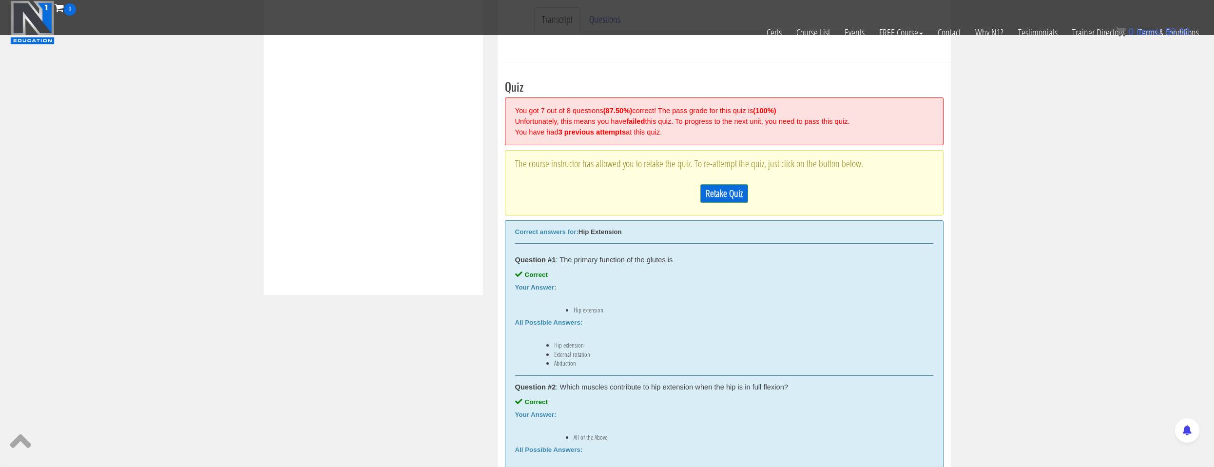
scroll to position [272, 0]
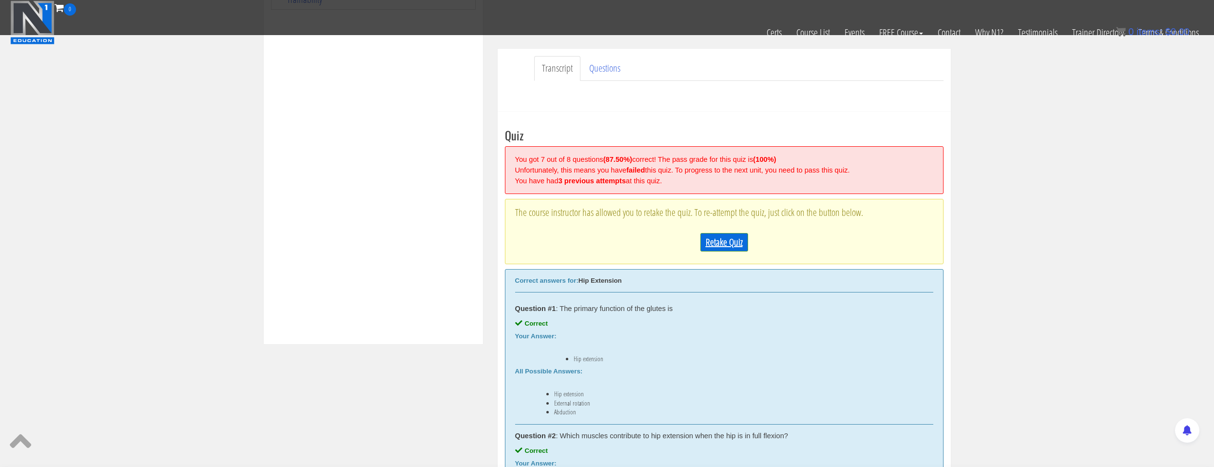
click at [729, 240] on link "Retake Quiz" at bounding box center [725, 242] width 48 height 19
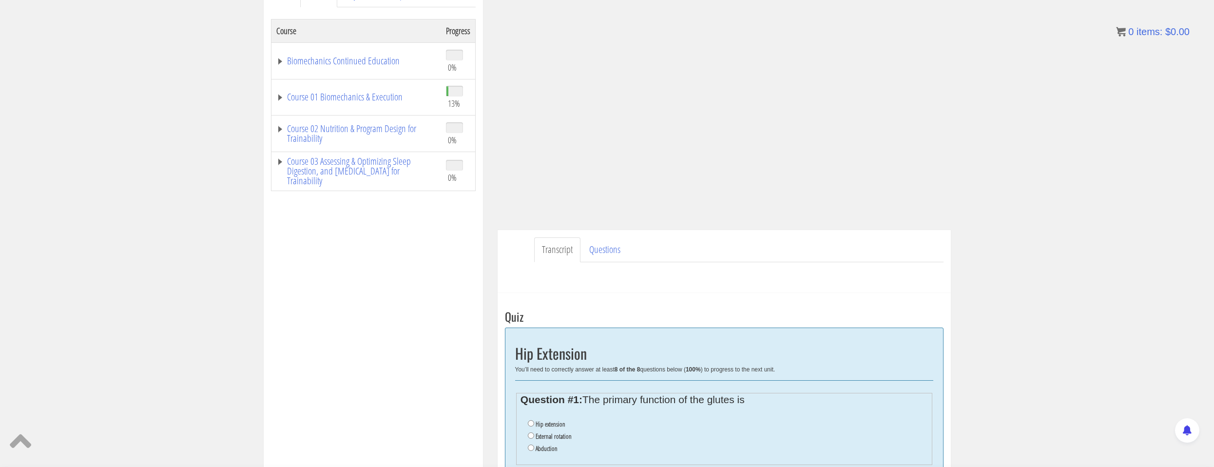
scroll to position [286, 0]
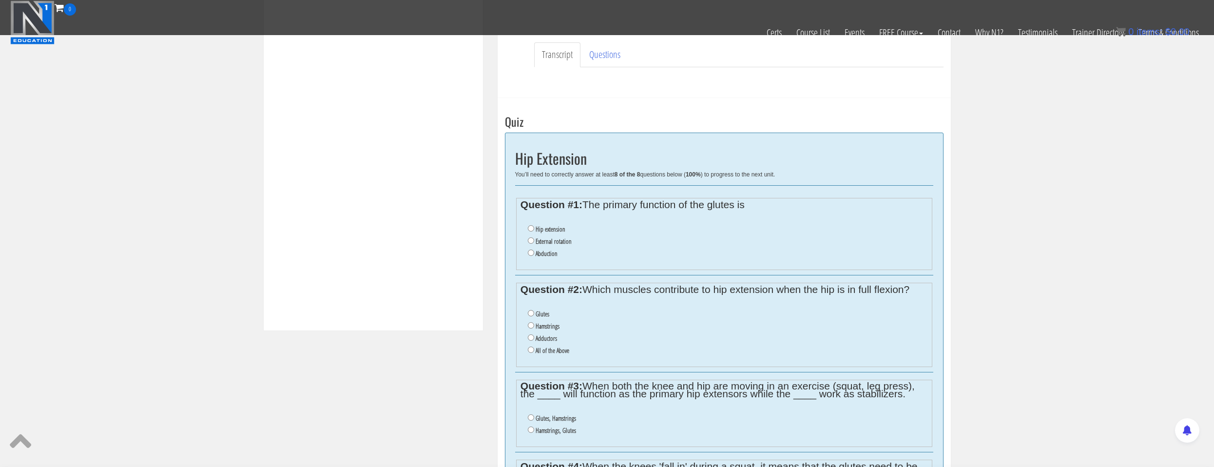
drag, startPoint x: 599, startPoint y: 204, endPoint x: 757, endPoint y: 208, distance: 158.0
click at [757, 208] on legend "Question #1: The primary function of the glutes is" at bounding box center [724, 205] width 407 height 8
drag, startPoint x: 757, startPoint y: 208, endPoint x: 747, endPoint y: 211, distance: 10.8
click at [757, 208] on legend "Question #1: The primary function of the glutes is" at bounding box center [724, 205] width 407 height 8
click at [558, 231] on label "Hip extension" at bounding box center [551, 229] width 30 height 8
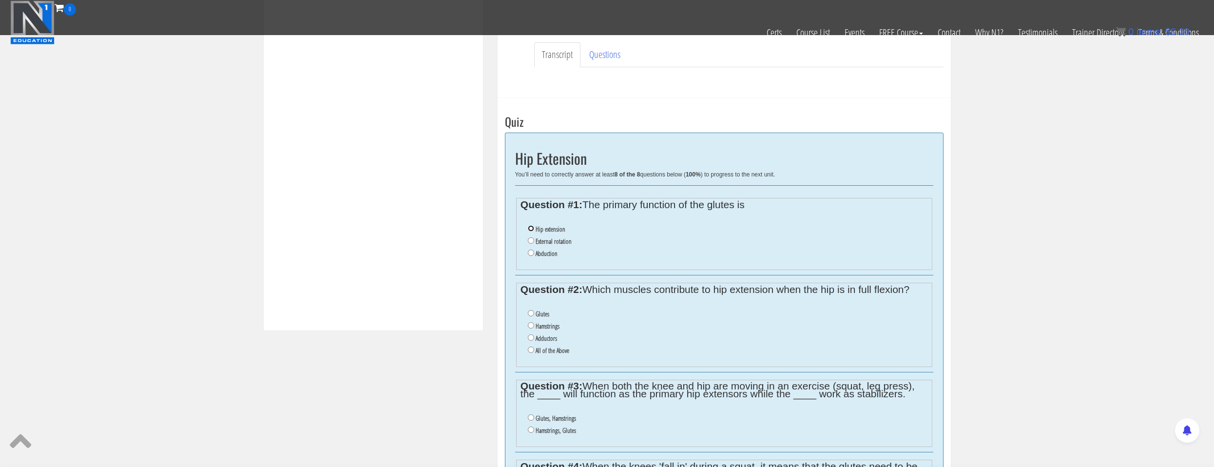
click at [534, 231] on input "Hip extension" at bounding box center [531, 228] width 6 height 6
radio input "true"
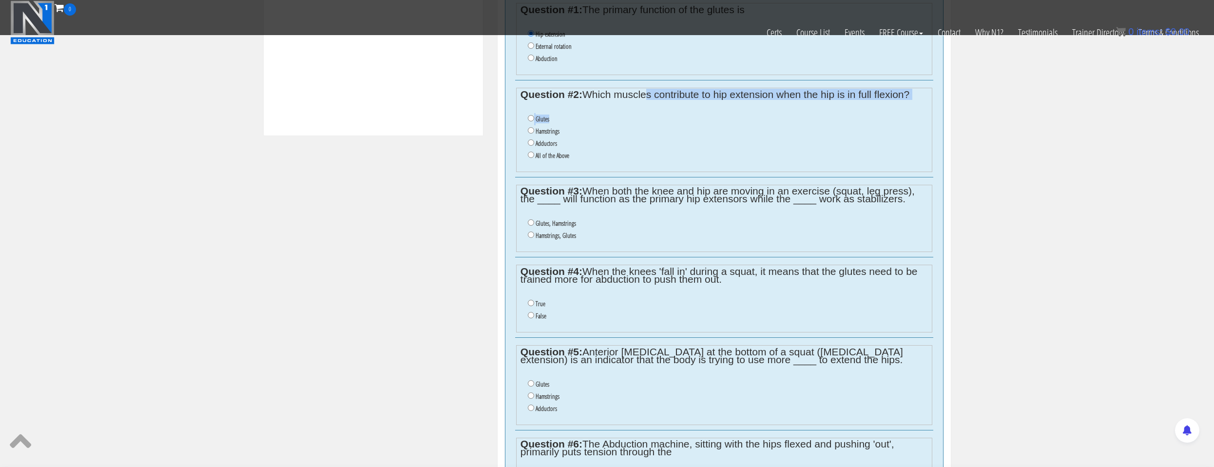
drag, startPoint x: 627, startPoint y: 99, endPoint x: 642, endPoint y: 98, distance: 15.6
click at [642, 98] on fieldset "Question #2: Which muscles contribute to hip extension when the hip is in full …" at bounding box center [724, 130] width 416 height 84
click at [611, 104] on fieldset "Question #2: Which muscles contribute to hip extension when the hip is in full …" at bounding box center [724, 130] width 416 height 84
click at [550, 157] on label "All of the Above" at bounding box center [553, 156] width 34 height 8
click at [534, 157] on input "All of the Above" at bounding box center [531, 155] width 6 height 6
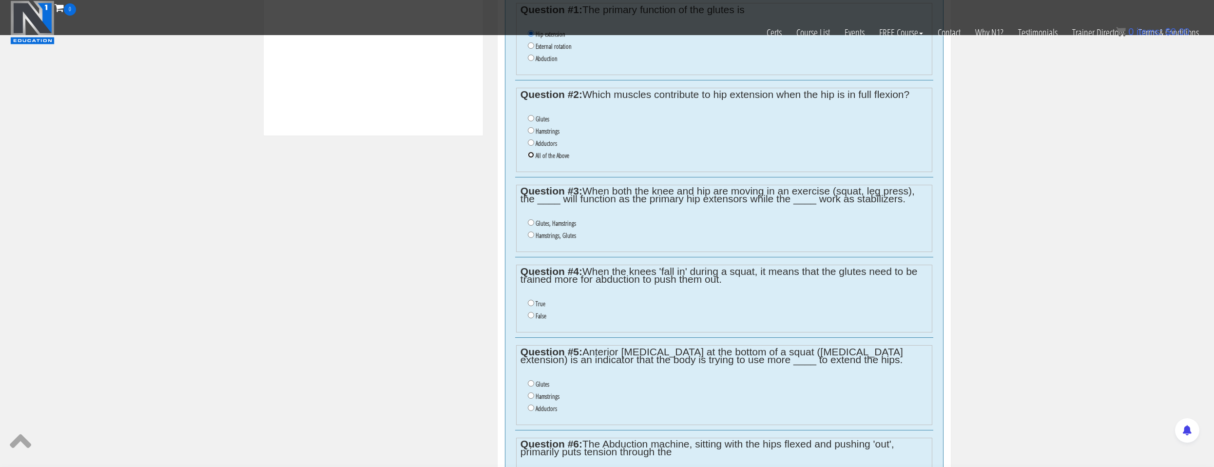
radio input "true"
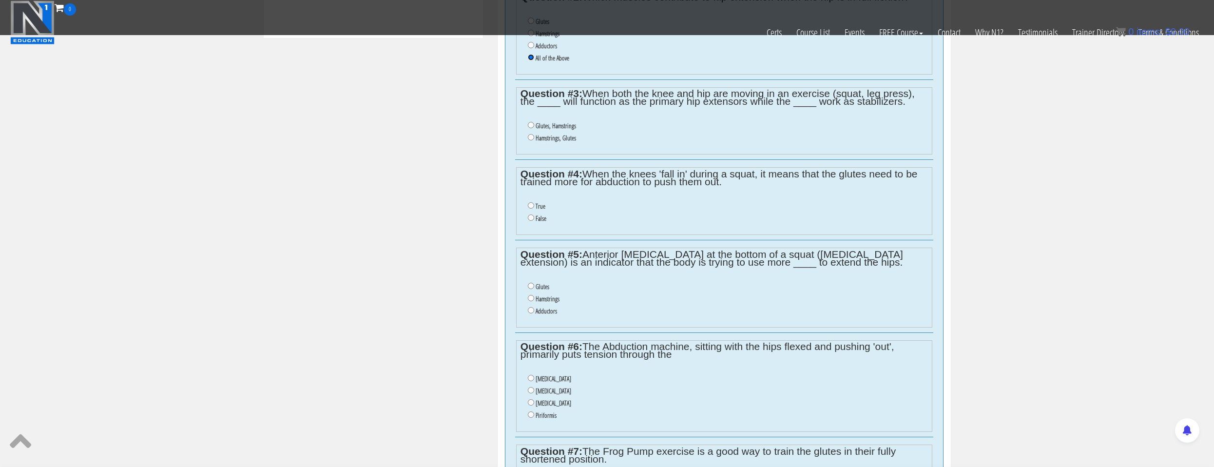
scroll to position [530, 0]
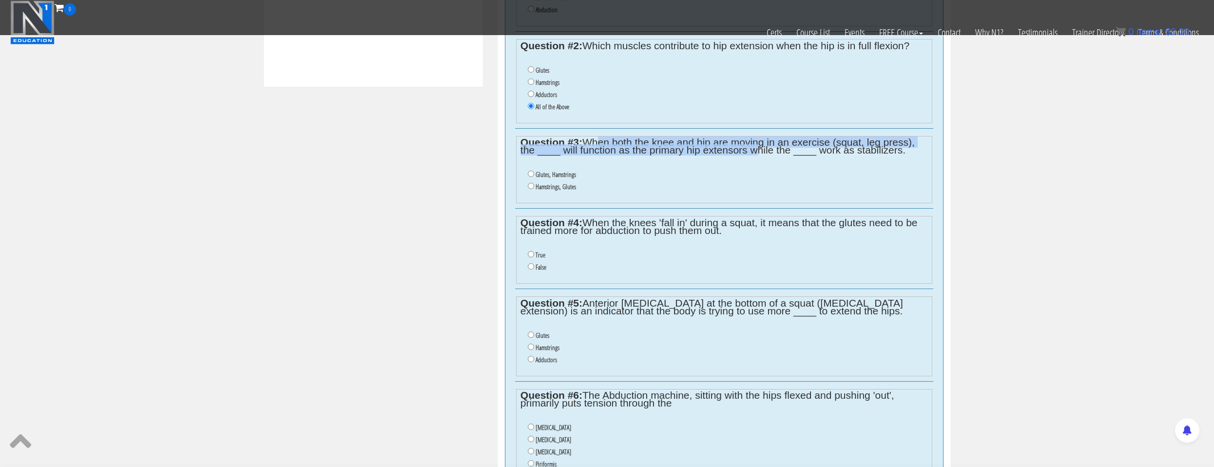
drag, startPoint x: 592, startPoint y: 146, endPoint x: 751, endPoint y: 150, distance: 158.5
click at [751, 150] on legend "Question #3: When both the knee and hip are moving in an exercise (squat, leg p…" at bounding box center [724, 146] width 407 height 16
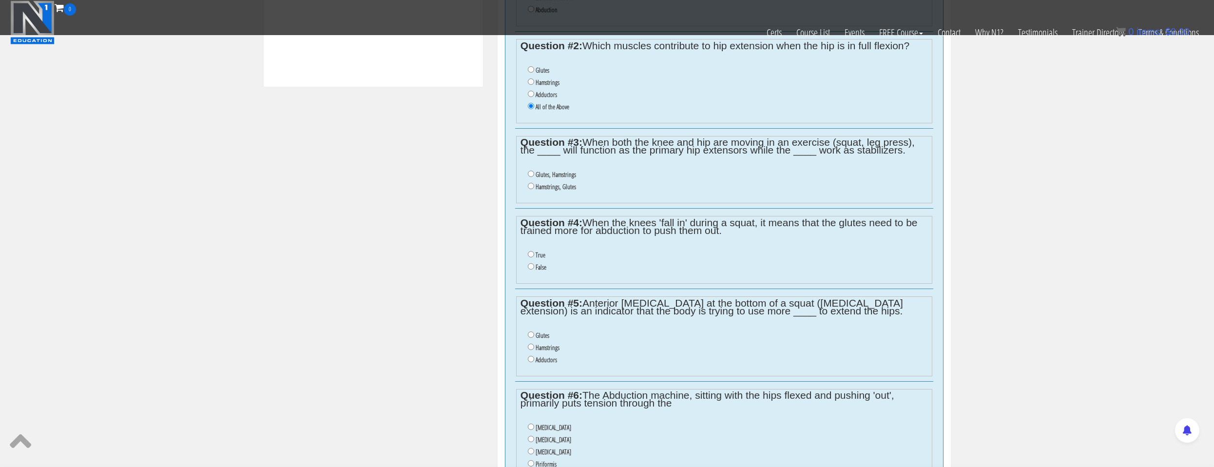
click at [536, 175] on label "Glutes, Hamstrings" at bounding box center [556, 175] width 40 height 8
click at [534, 175] on input "Glutes, Hamstrings" at bounding box center [531, 174] width 6 height 6
radio input "true"
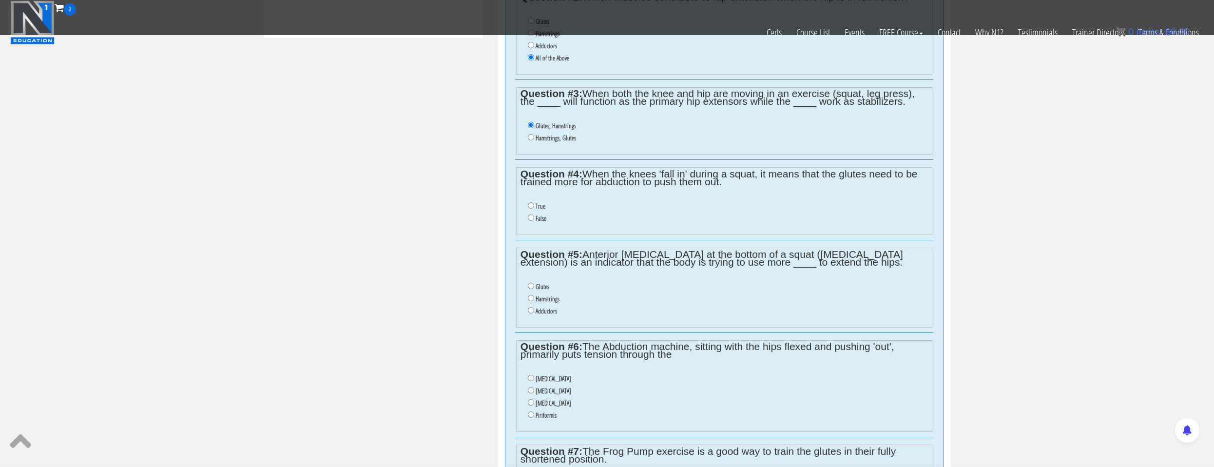
click at [541, 216] on label "False" at bounding box center [541, 218] width 11 height 8
click at [534, 216] on input "False" at bounding box center [531, 217] width 6 height 6
radio input "true"
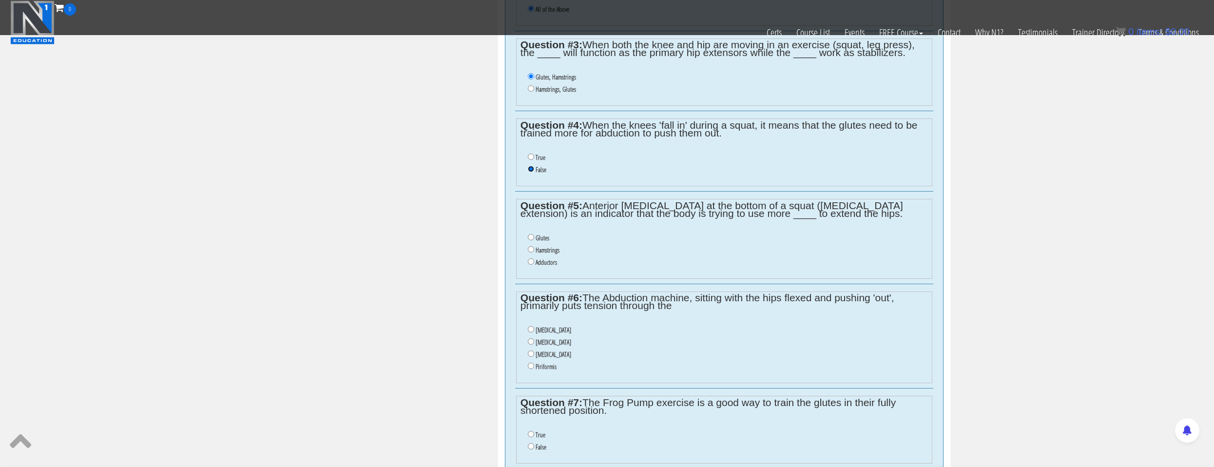
scroll to position [676, 0]
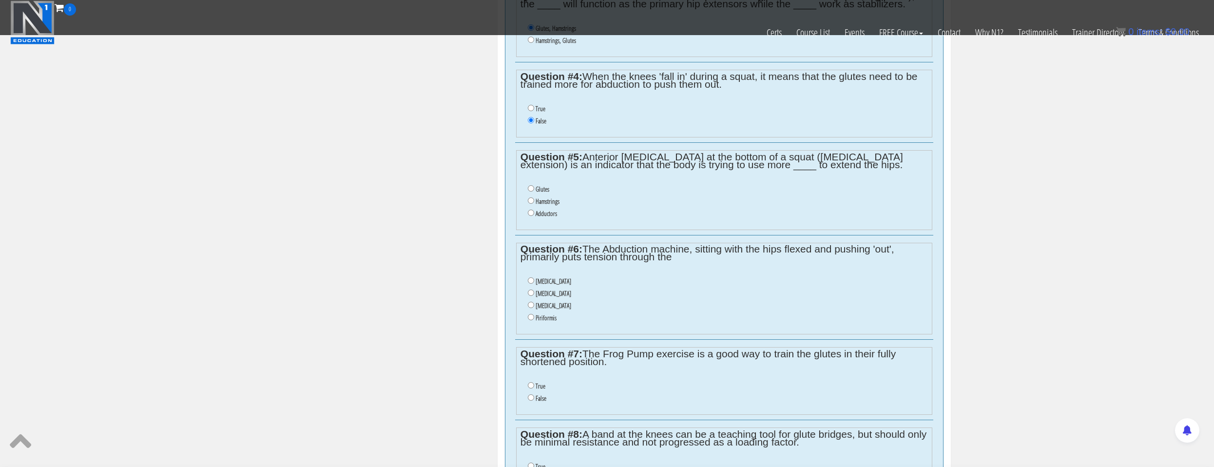
click at [544, 200] on label "Hamstrings" at bounding box center [548, 201] width 24 height 8
click at [534, 200] on input "Hamstrings" at bounding box center [531, 200] width 6 height 6
radio input "true"
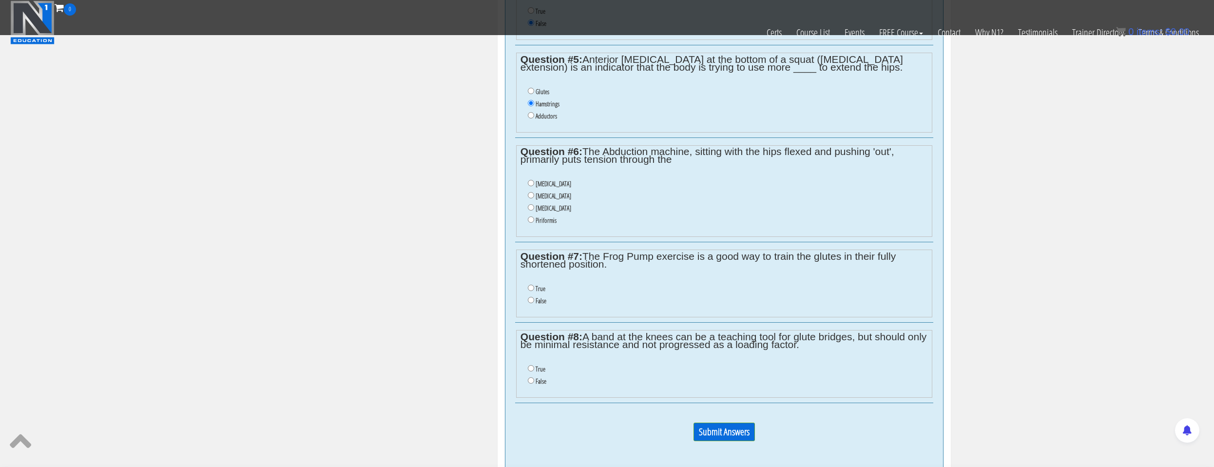
click at [551, 220] on label "Piriformis" at bounding box center [546, 220] width 21 height 8
click at [534, 220] on input "Piriformis" at bounding box center [531, 219] width 6 height 6
radio input "true"
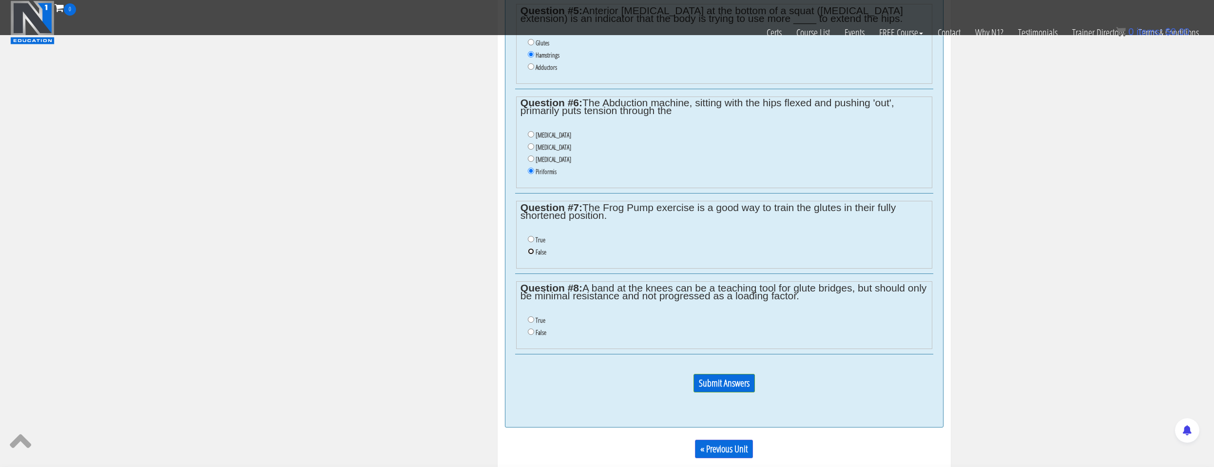
click at [531, 253] on input "False" at bounding box center [531, 251] width 6 height 6
radio input "true"
click at [531, 318] on input "True" at bounding box center [531, 319] width 6 height 6
radio input "true"
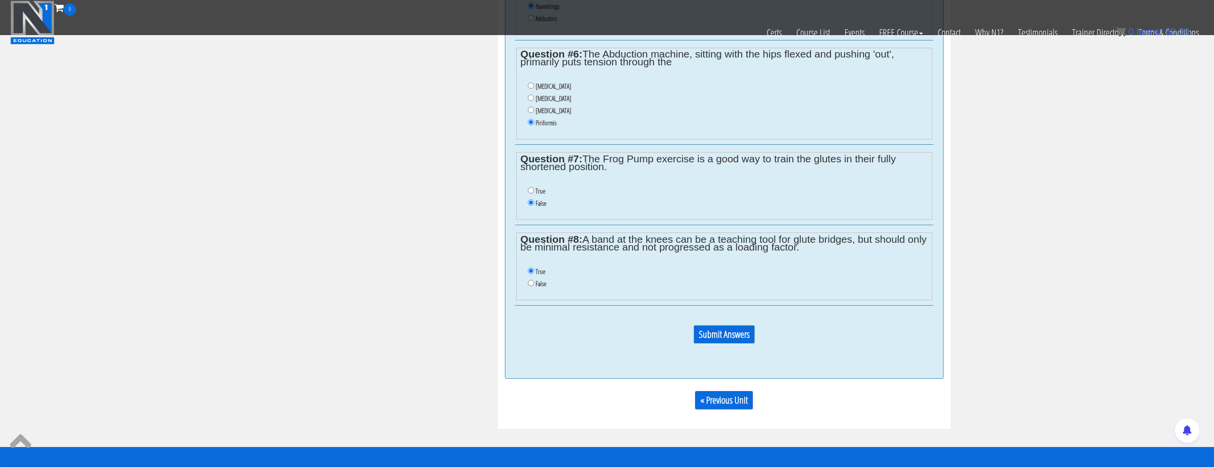
click at [712, 341] on input "Submit Answers" at bounding box center [724, 334] width 61 height 19
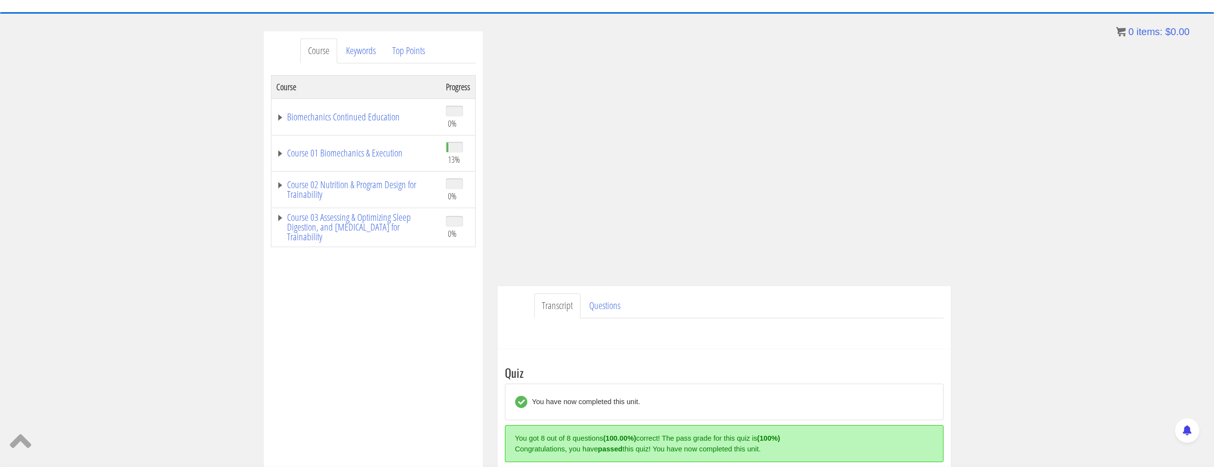
scroll to position [0, 0]
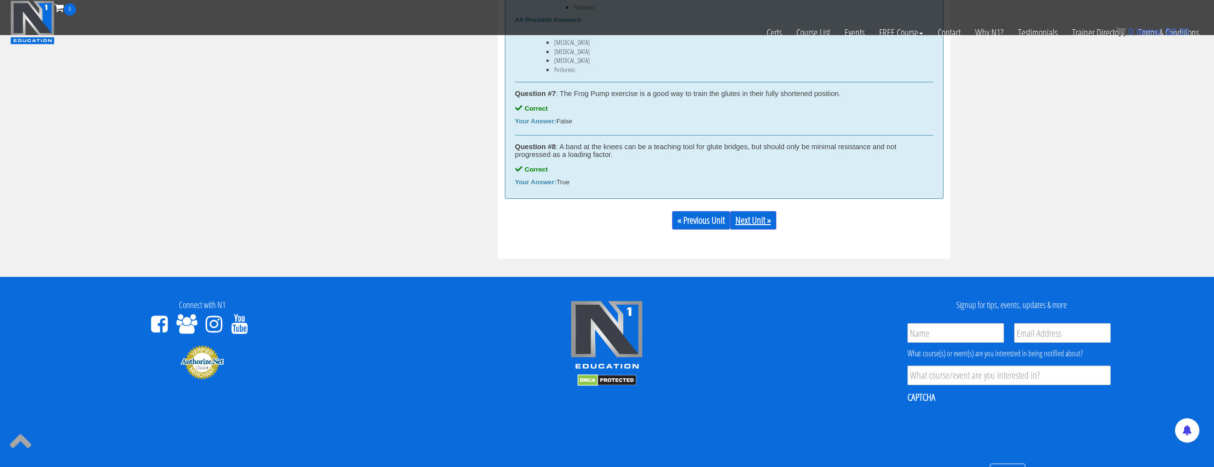
click at [752, 224] on link "Next Unit »" at bounding box center [753, 220] width 46 height 19
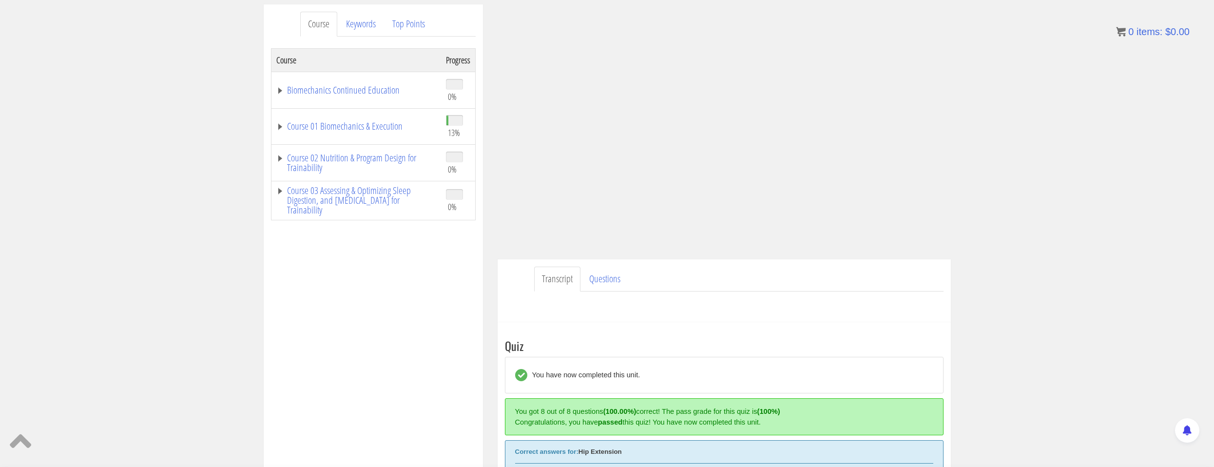
scroll to position [111, 0]
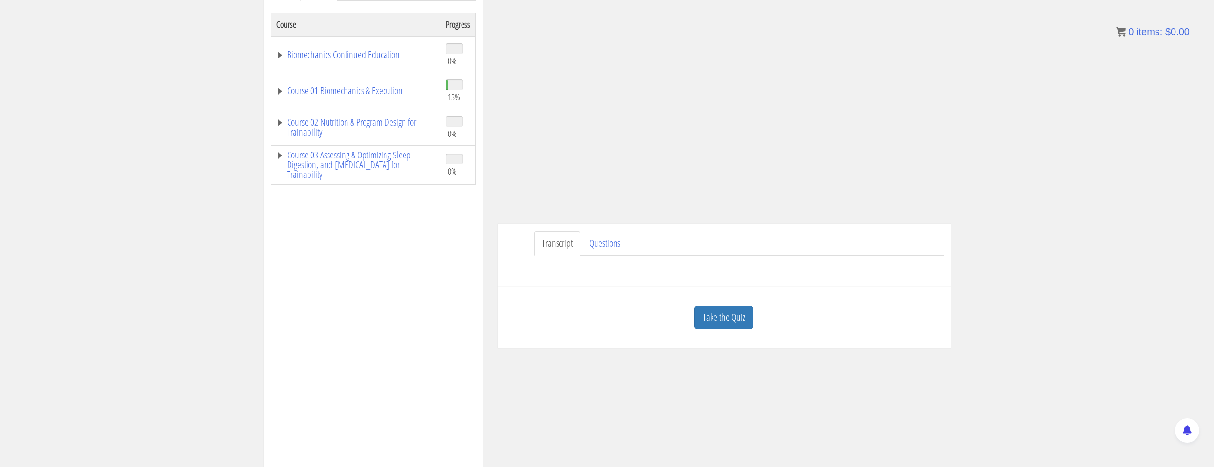
scroll to position [49, 0]
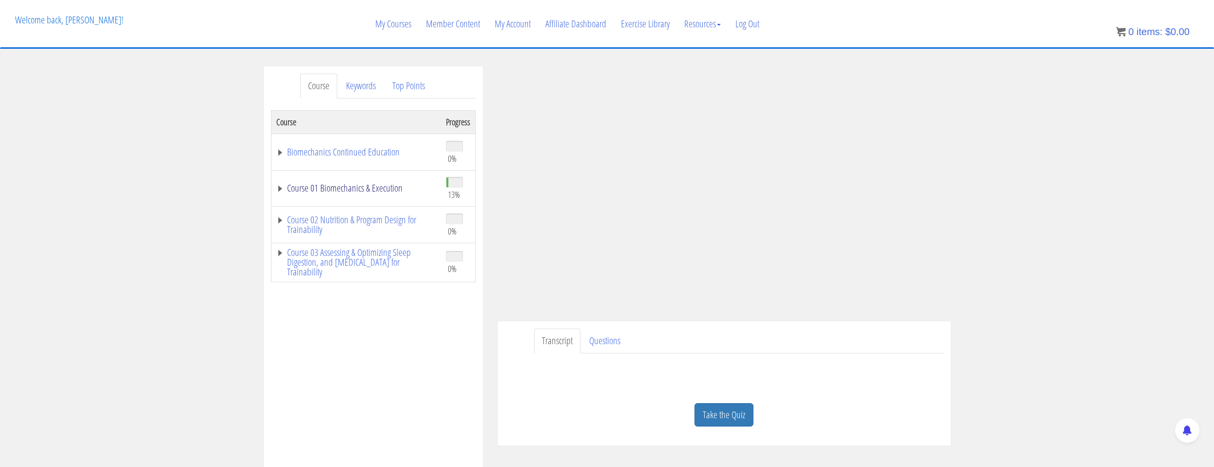
click at [343, 186] on link "Course 01 Biomechanics & Execution" at bounding box center [356, 188] width 160 height 10
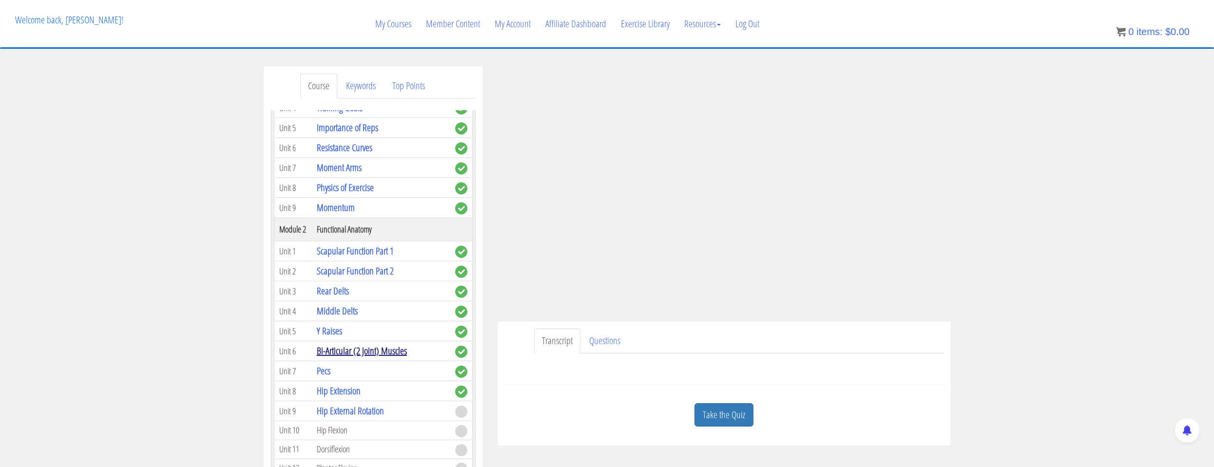
scroll to position [390, 0]
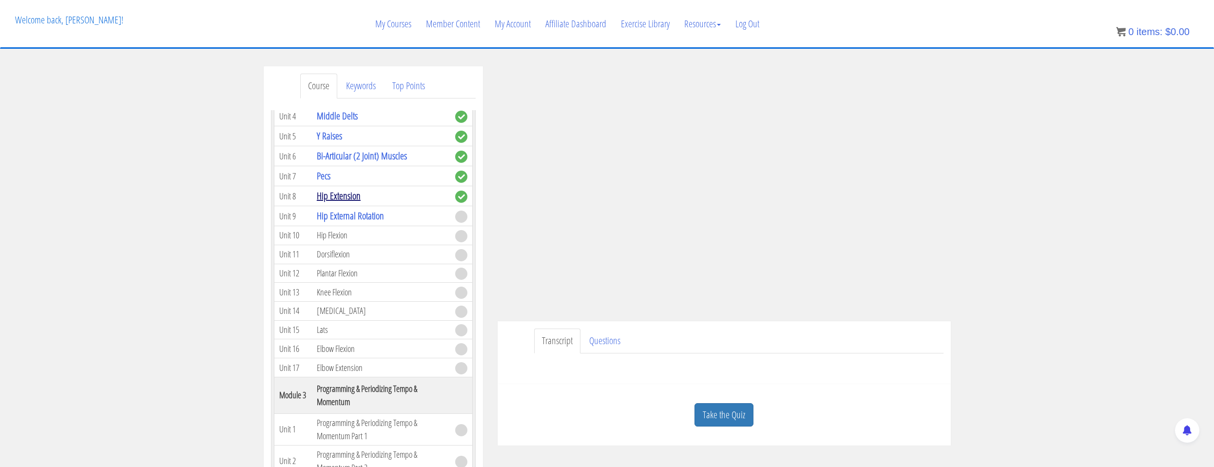
click at [352, 197] on link "Hip Extension" at bounding box center [339, 195] width 44 height 13
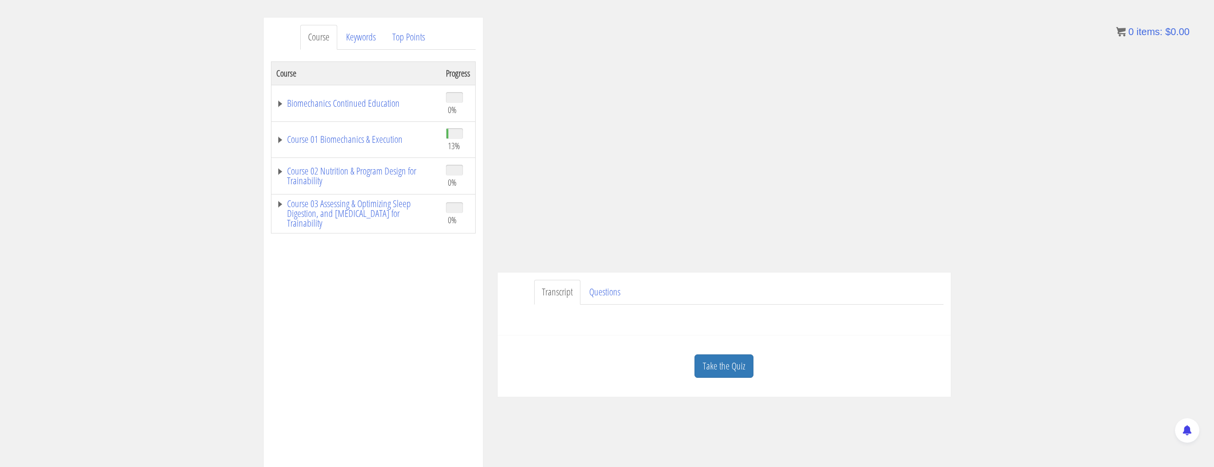
scroll to position [49, 0]
